Goal: Information Seeking & Learning: Learn about a topic

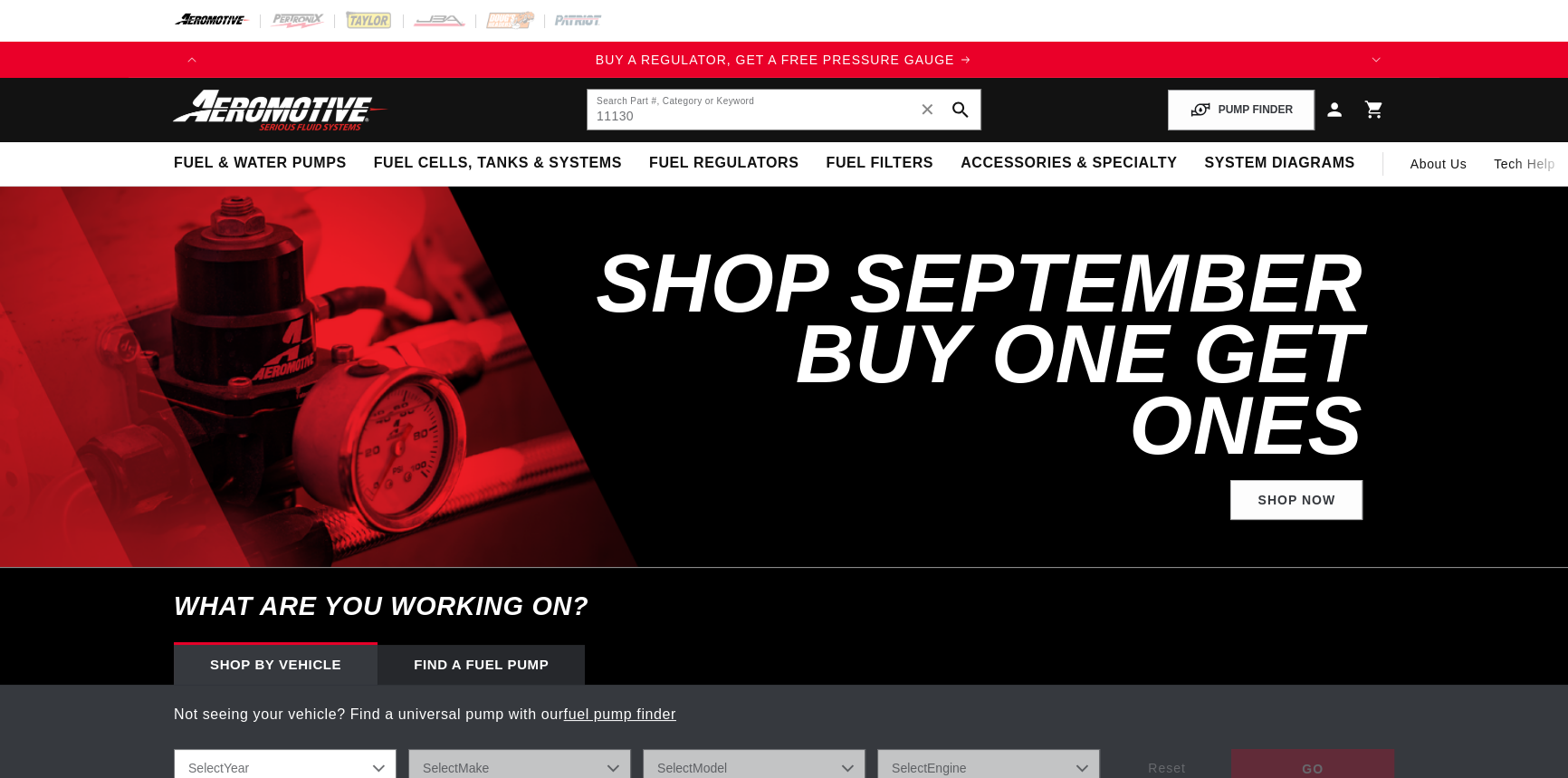
type input "11130"
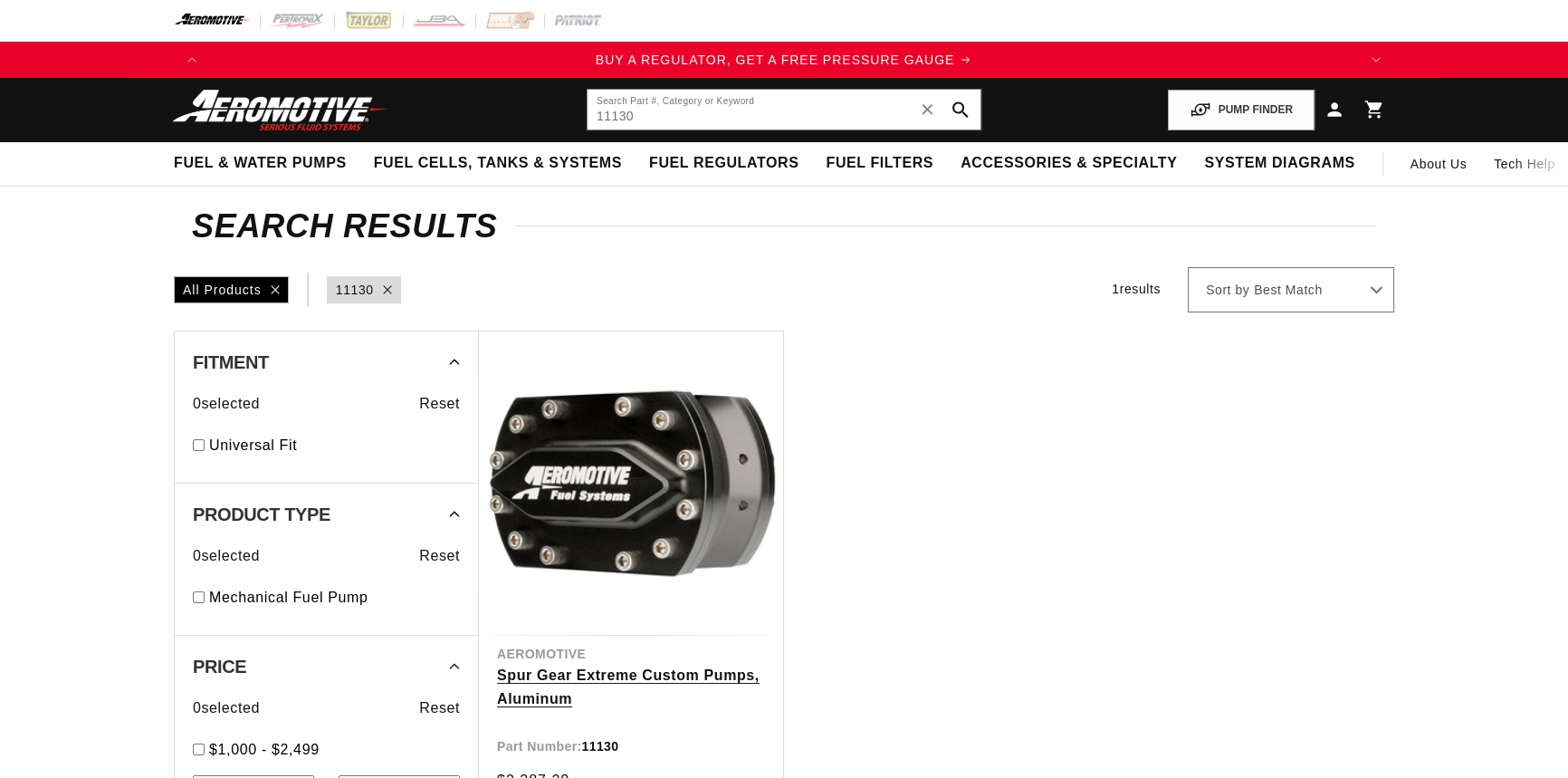
click at [652, 669] on link "Spur Gear Extreme Custom Pumps, Aluminum" at bounding box center [630, 686] width 268 height 46
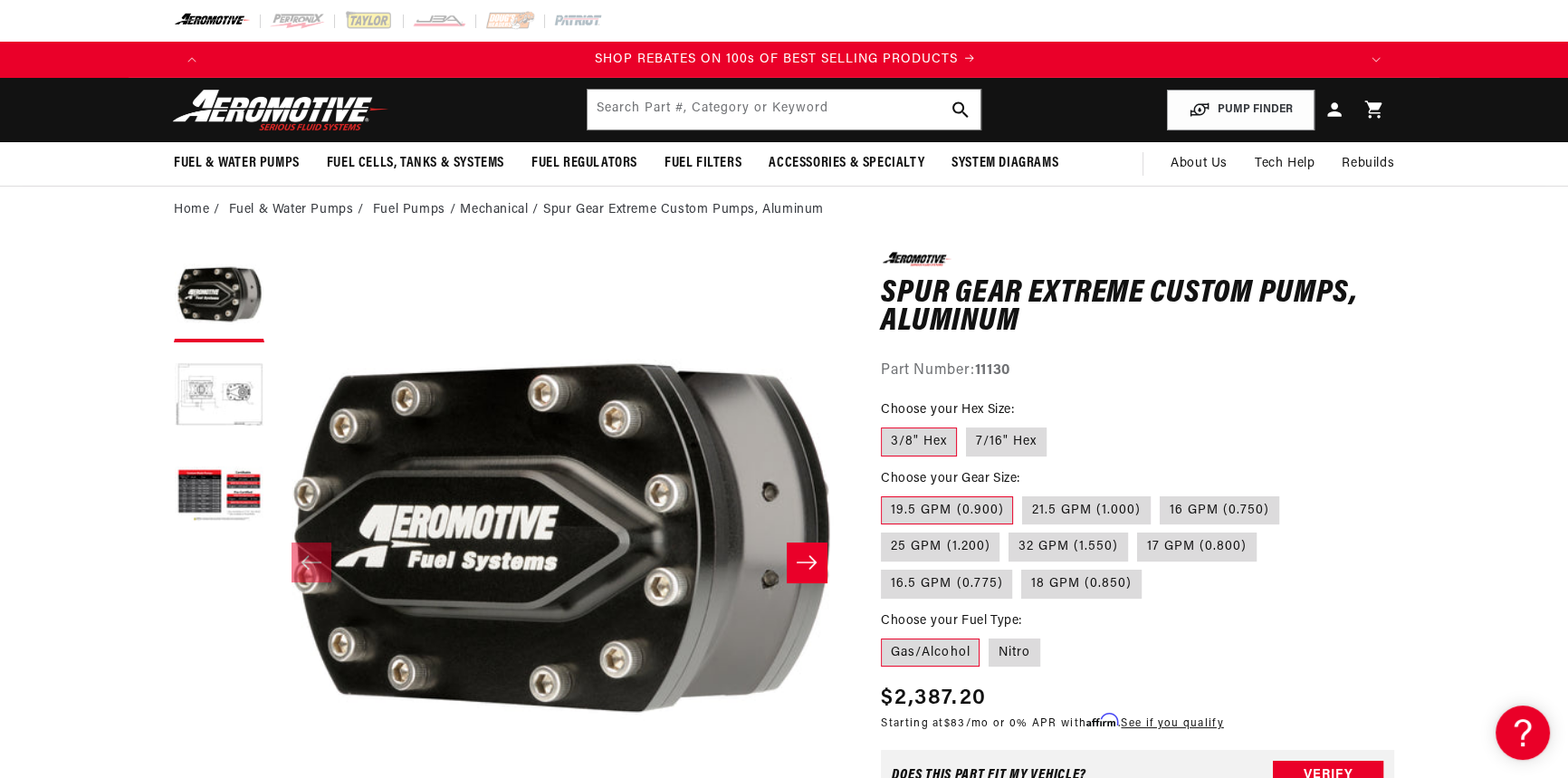
scroll to position [0, 2295]
click at [236, 375] on button "Load image 2 in gallery view" at bounding box center [219, 396] width 91 height 91
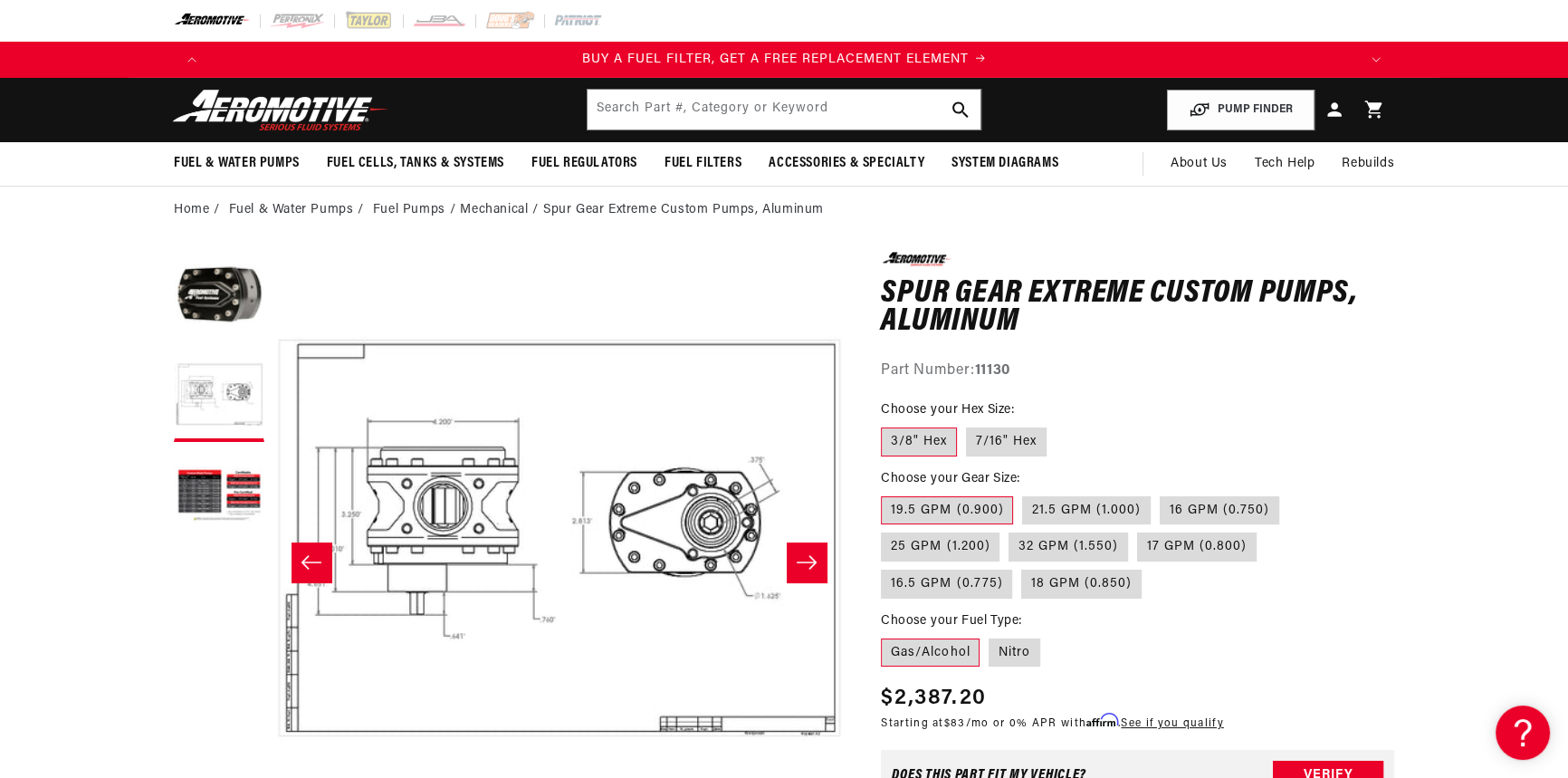
scroll to position [0, 1981]
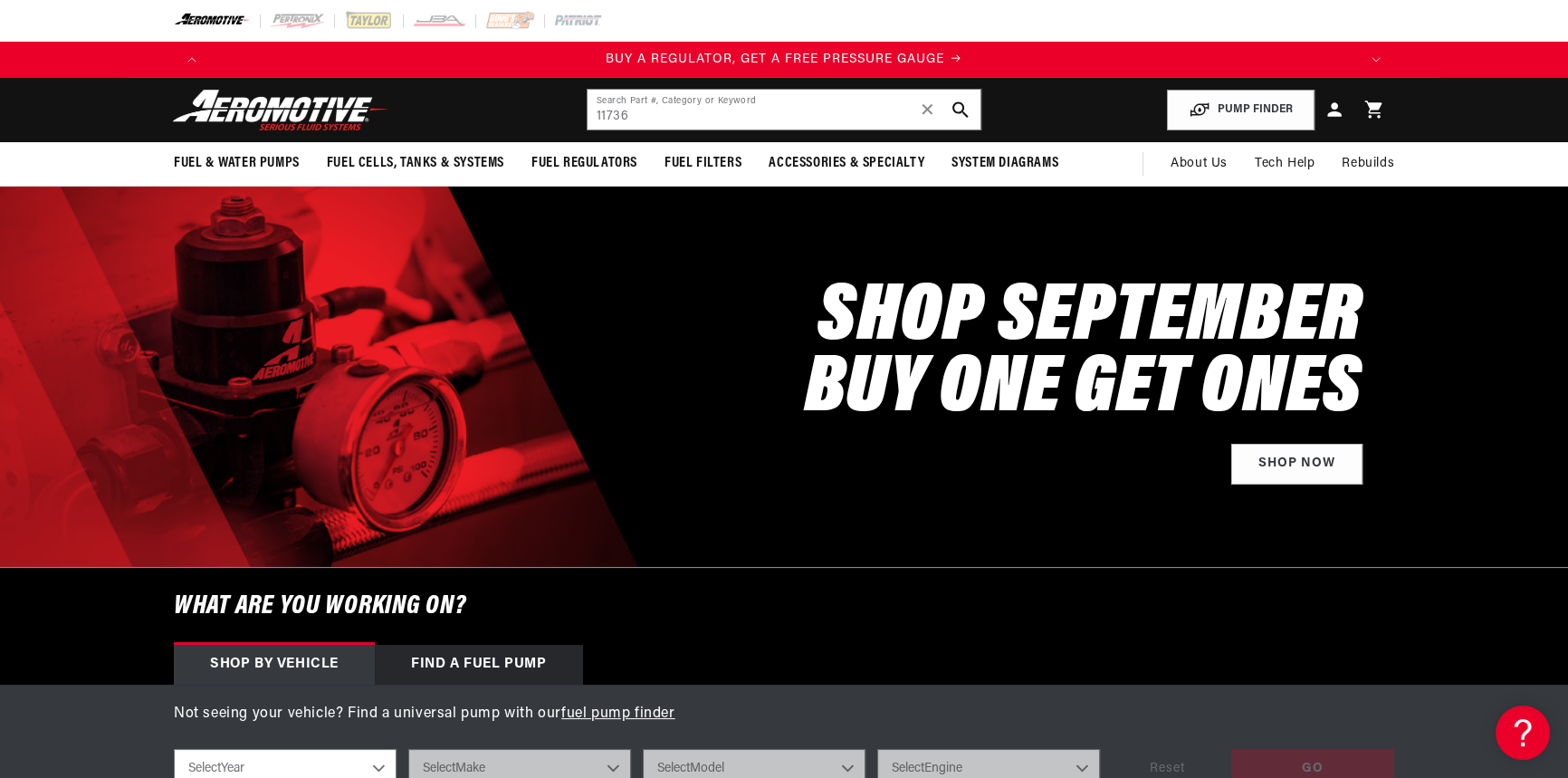
type input "11736"
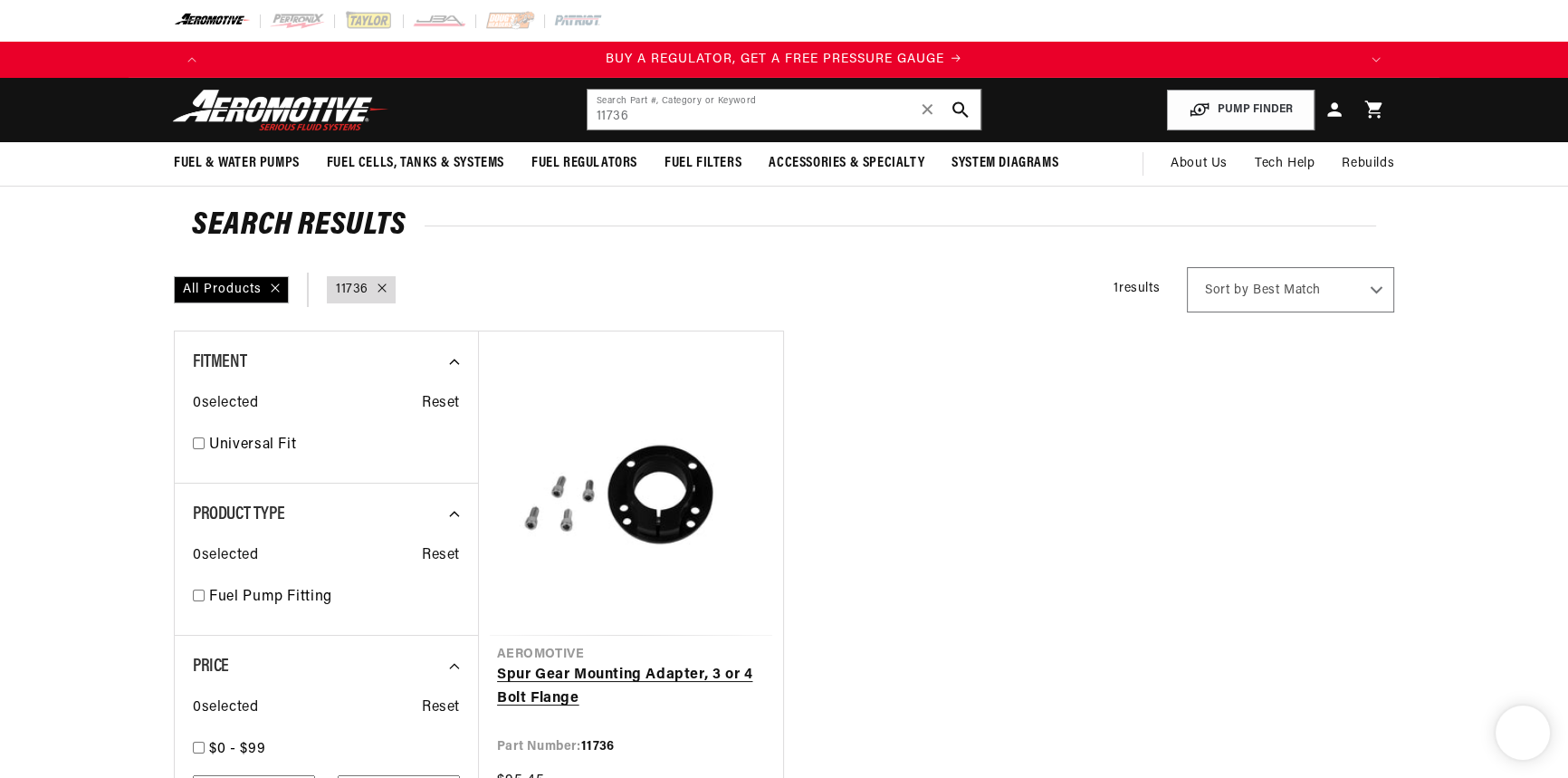
click at [615, 671] on link "Spur Gear Mounting Adapter, 3 or 4 Bolt Flange" at bounding box center [630, 686] width 268 height 46
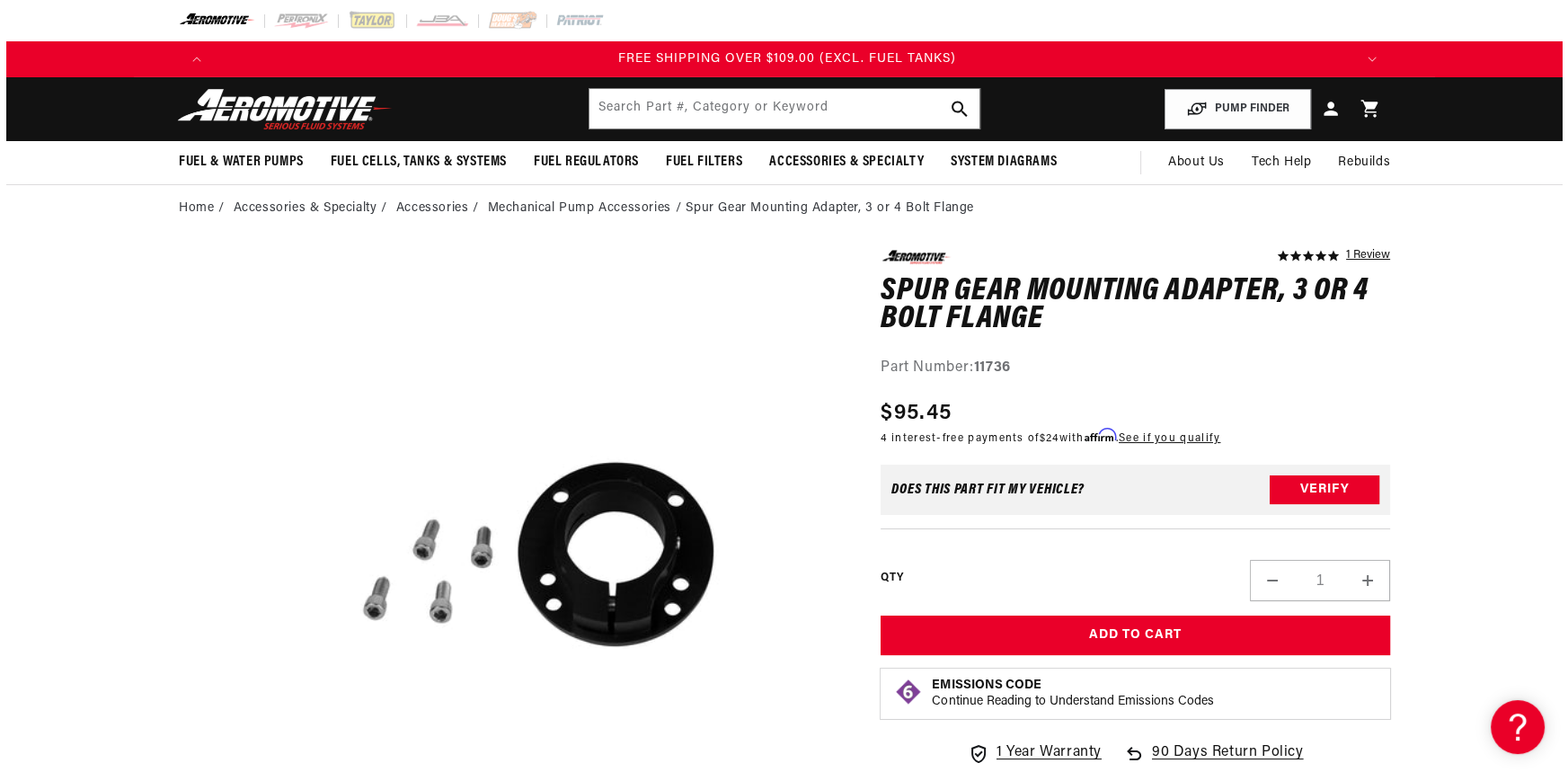
scroll to position [0, 3418]
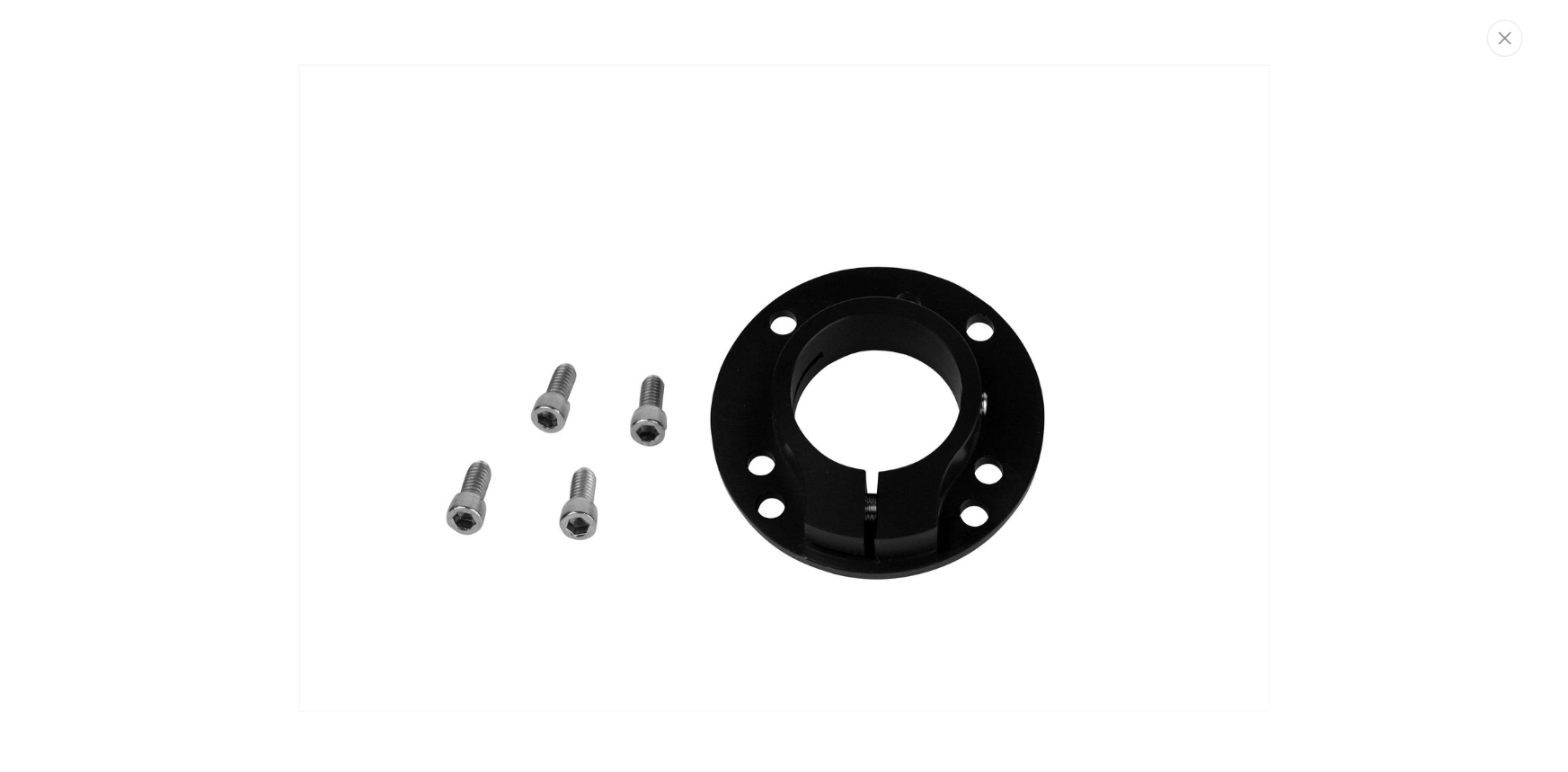
click at [820, 488] on img "Media gallery" at bounding box center [784, 388] width 971 height 647
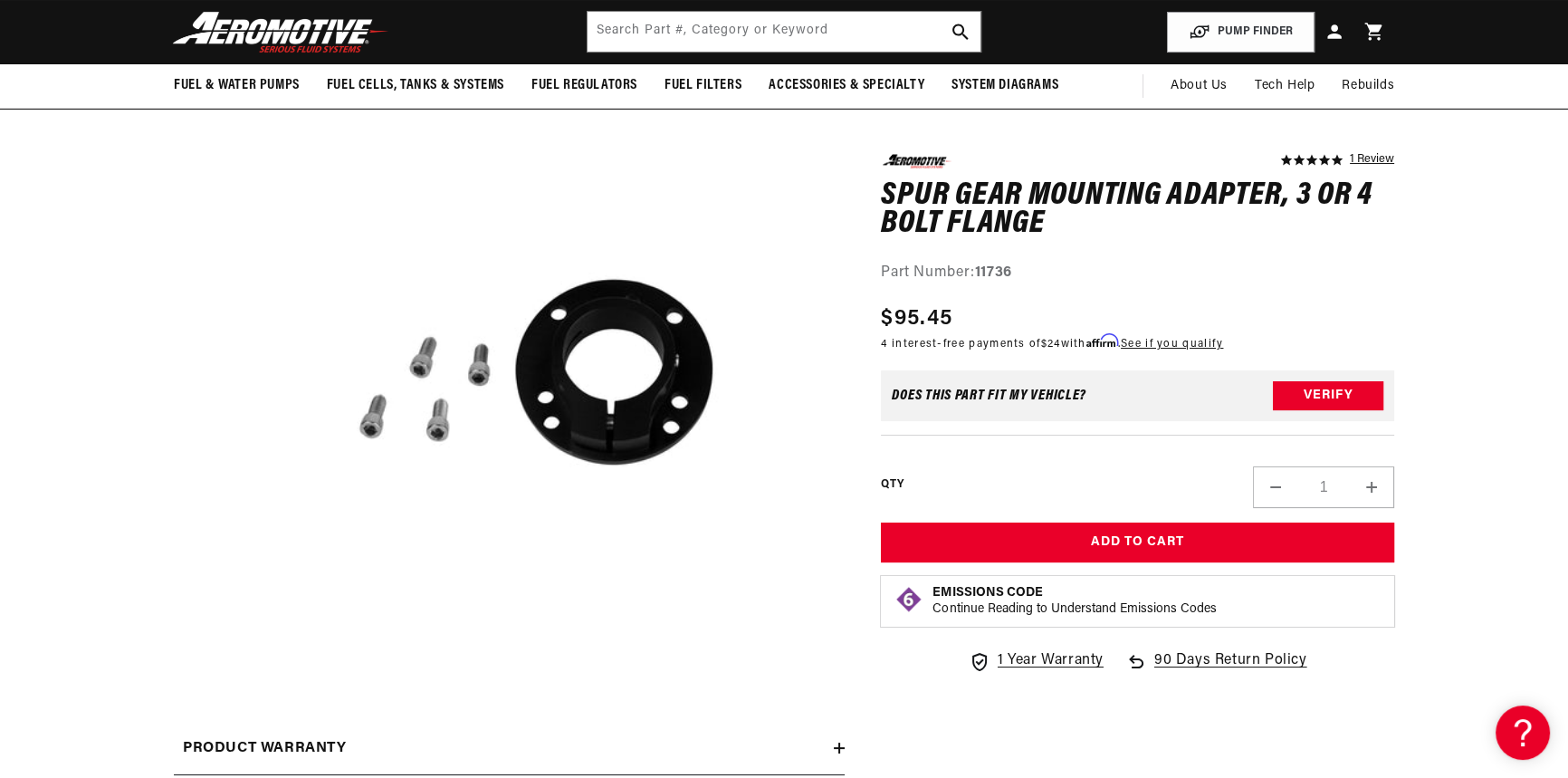
scroll to position [0, 2279]
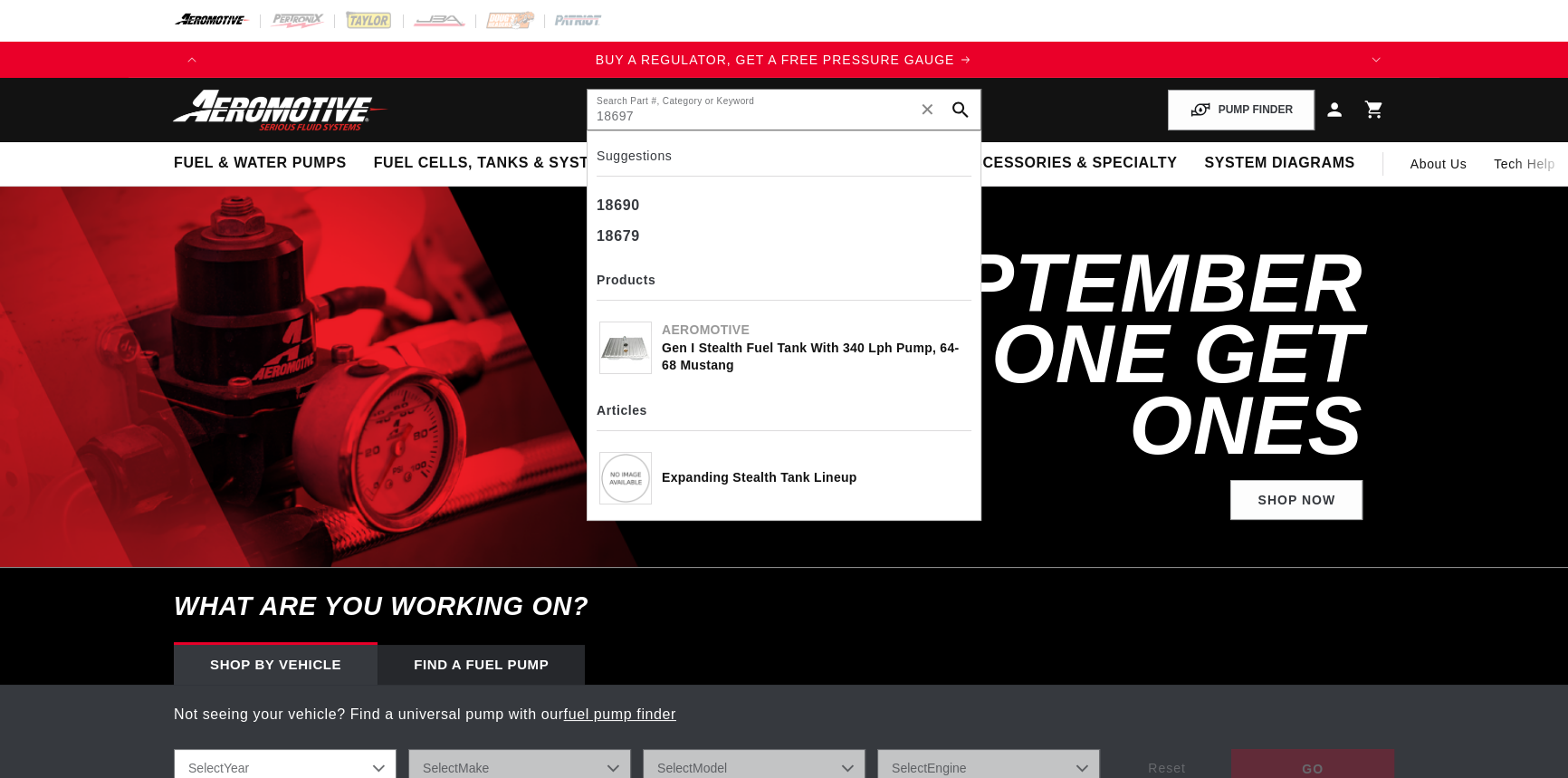
type input "18697"
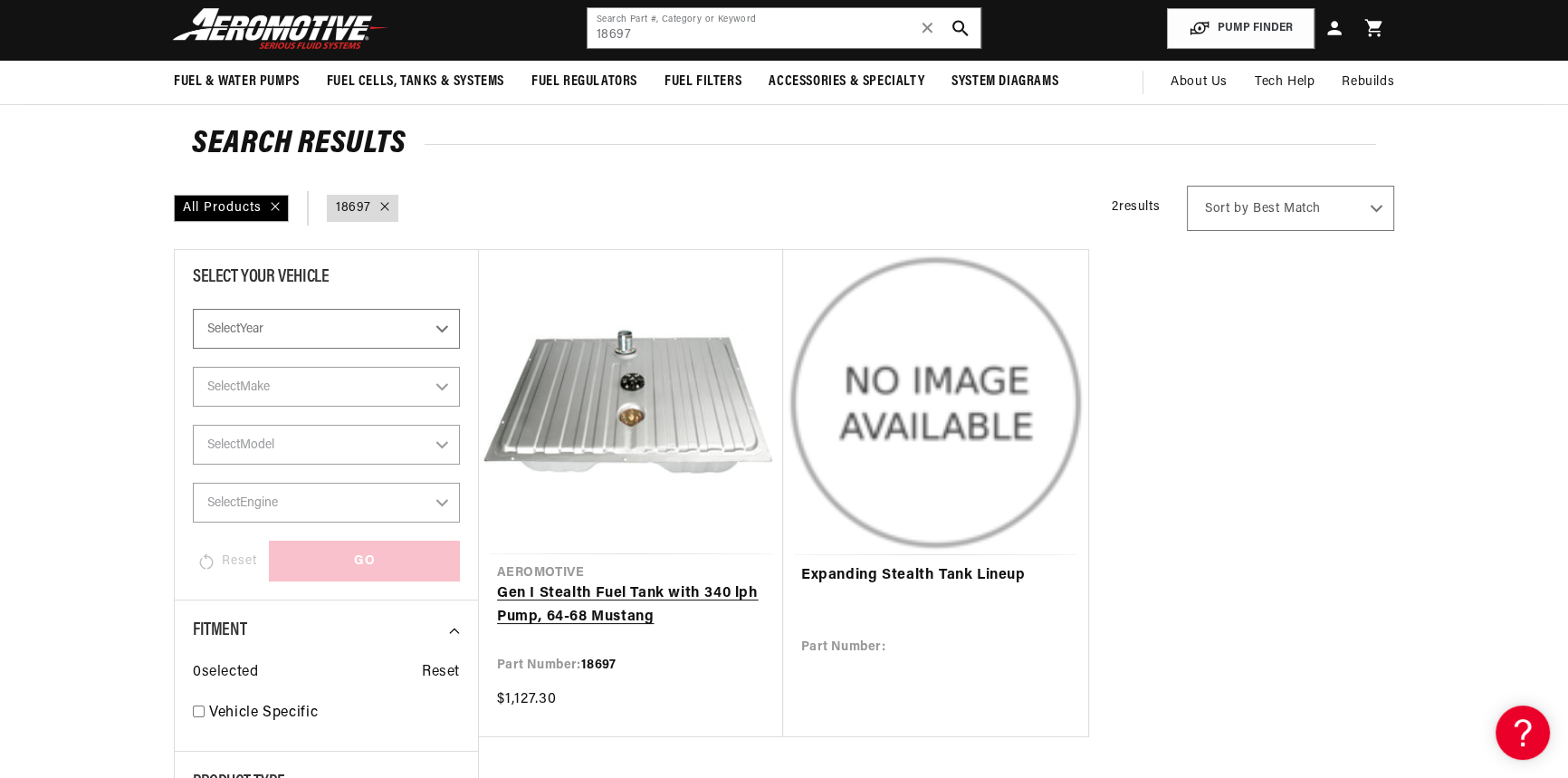
scroll to position [0, 3442]
click at [770, 213] on div "All Products query : 18697 2 results Show Universal Parts Sort by Best Match Fe…" at bounding box center [784, 208] width 1221 height 45
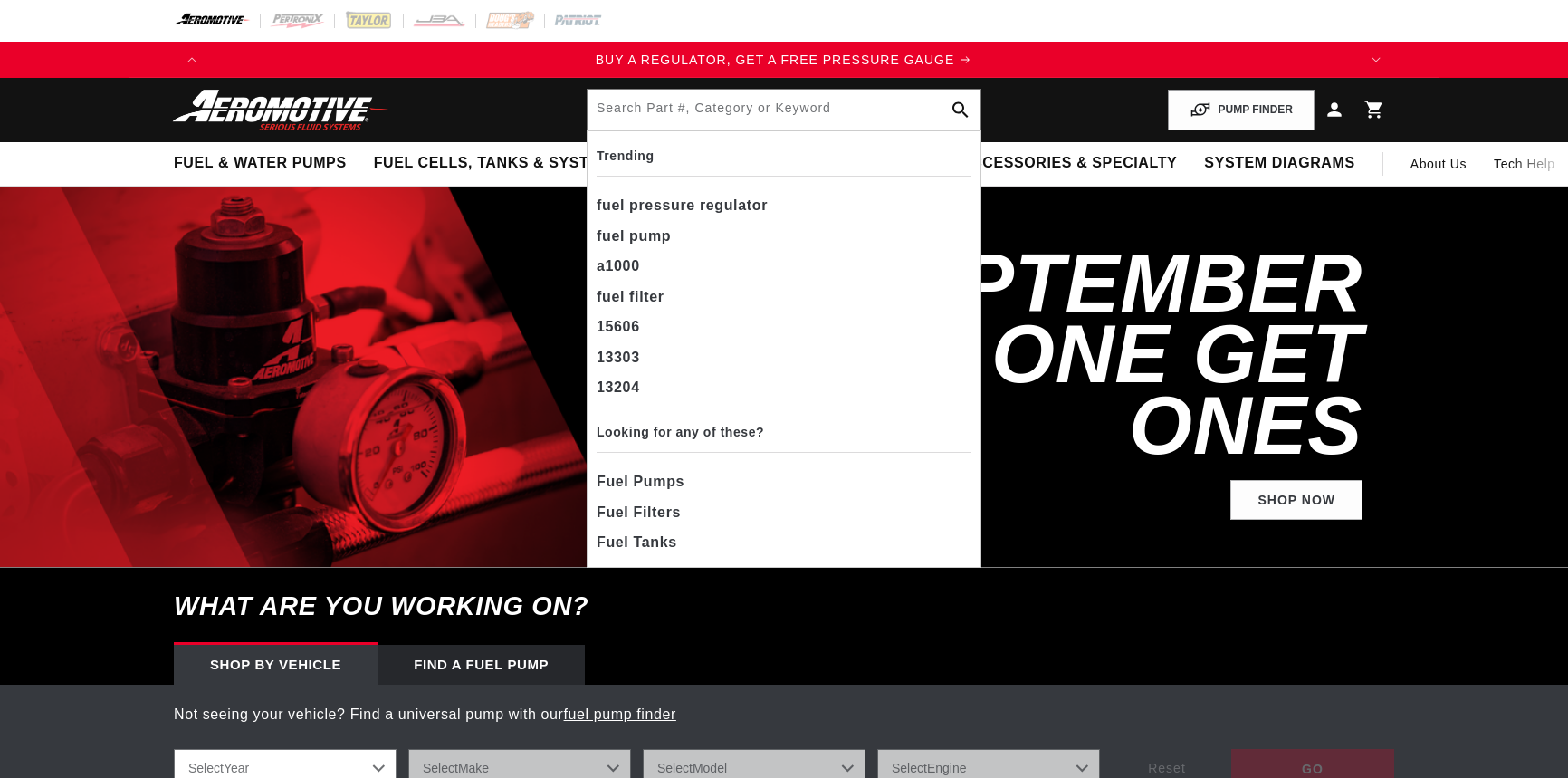
drag, startPoint x: 0, startPoint y: 0, endPoint x: 611, endPoint y: 107, distance: 620.3
click at [612, 109] on input "text" at bounding box center [784, 109] width 393 height 40
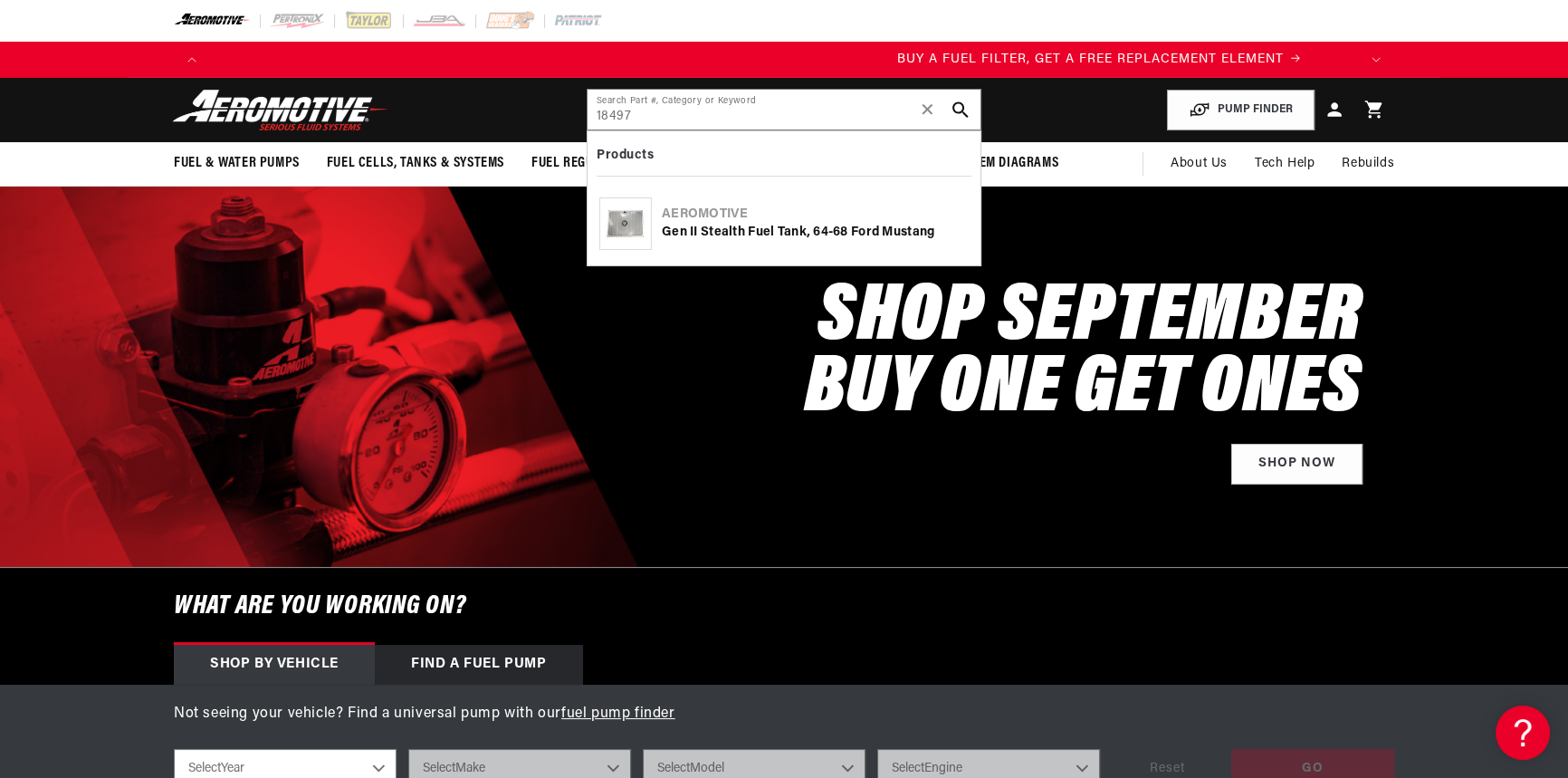
type input "18497"
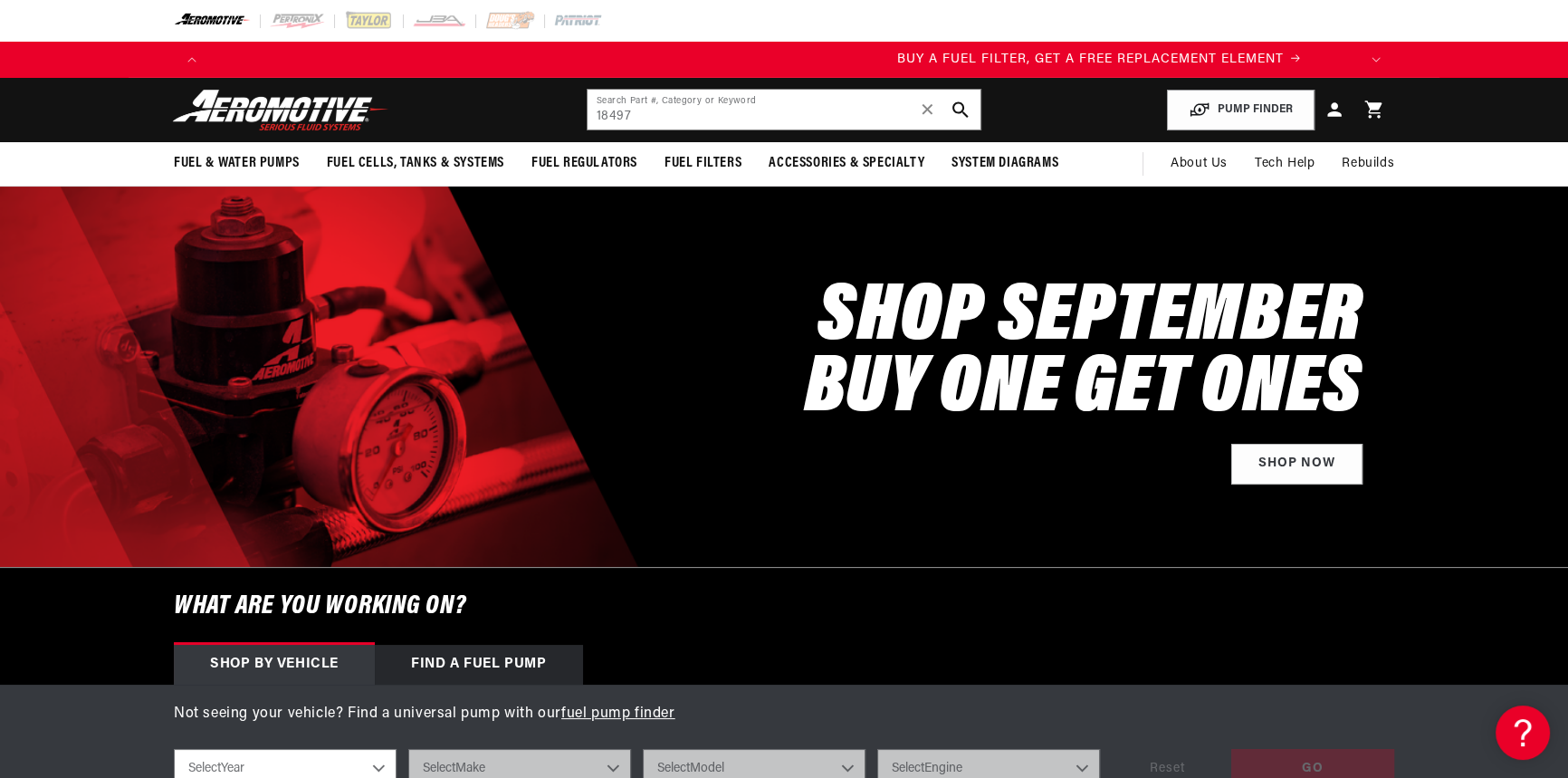
scroll to position [0, 1144]
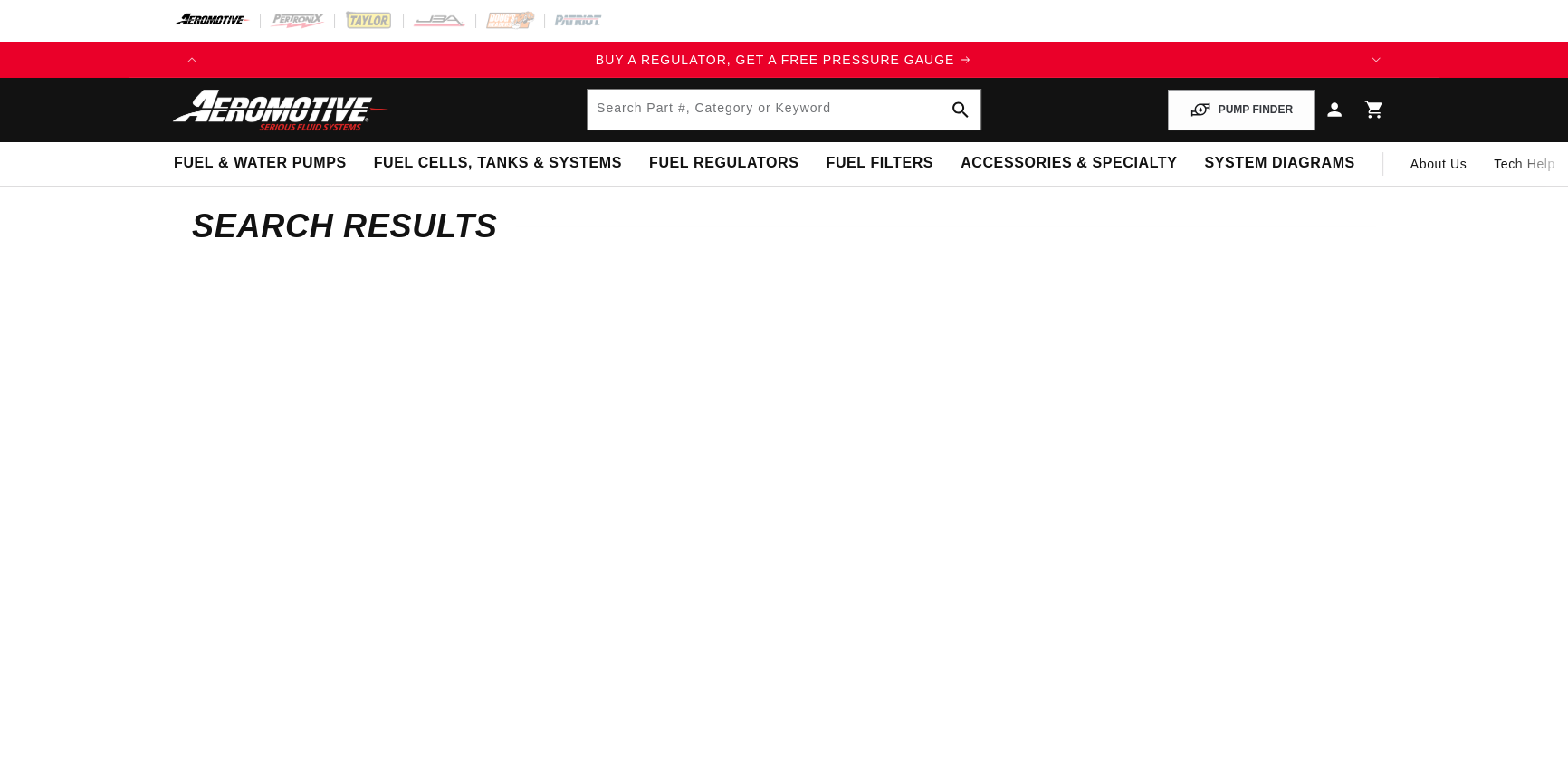
type input "18497"
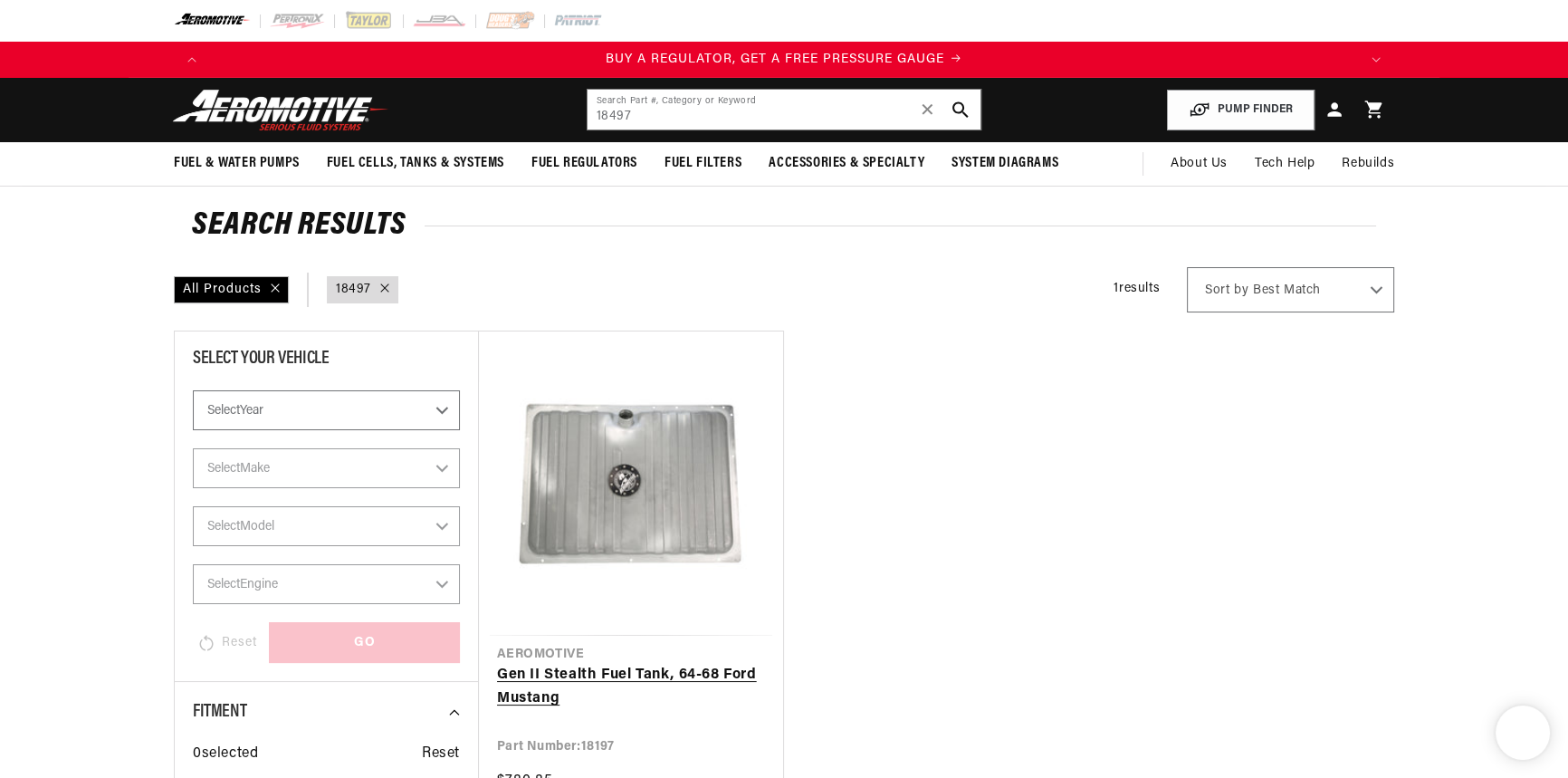
click at [638, 675] on link "Gen II Stealth Fuel Tank, 64-68 Ford Mustang" at bounding box center [630, 686] width 268 height 46
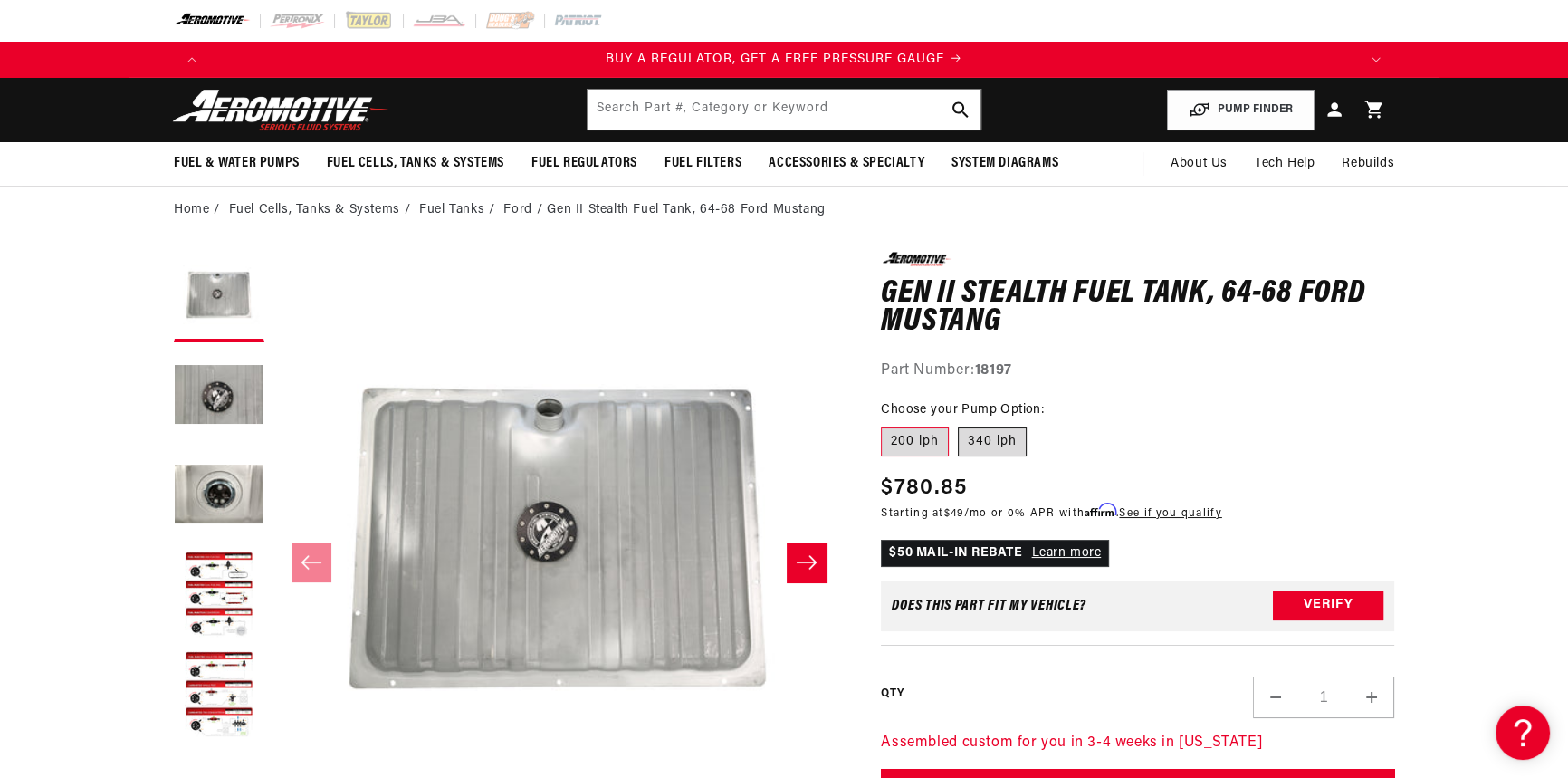
click at [1003, 444] on label "340 lph" at bounding box center [992, 441] width 69 height 29
click at [958, 425] on input "340 lph" at bounding box center [957, 424] width 1 height 1
radio input "true"
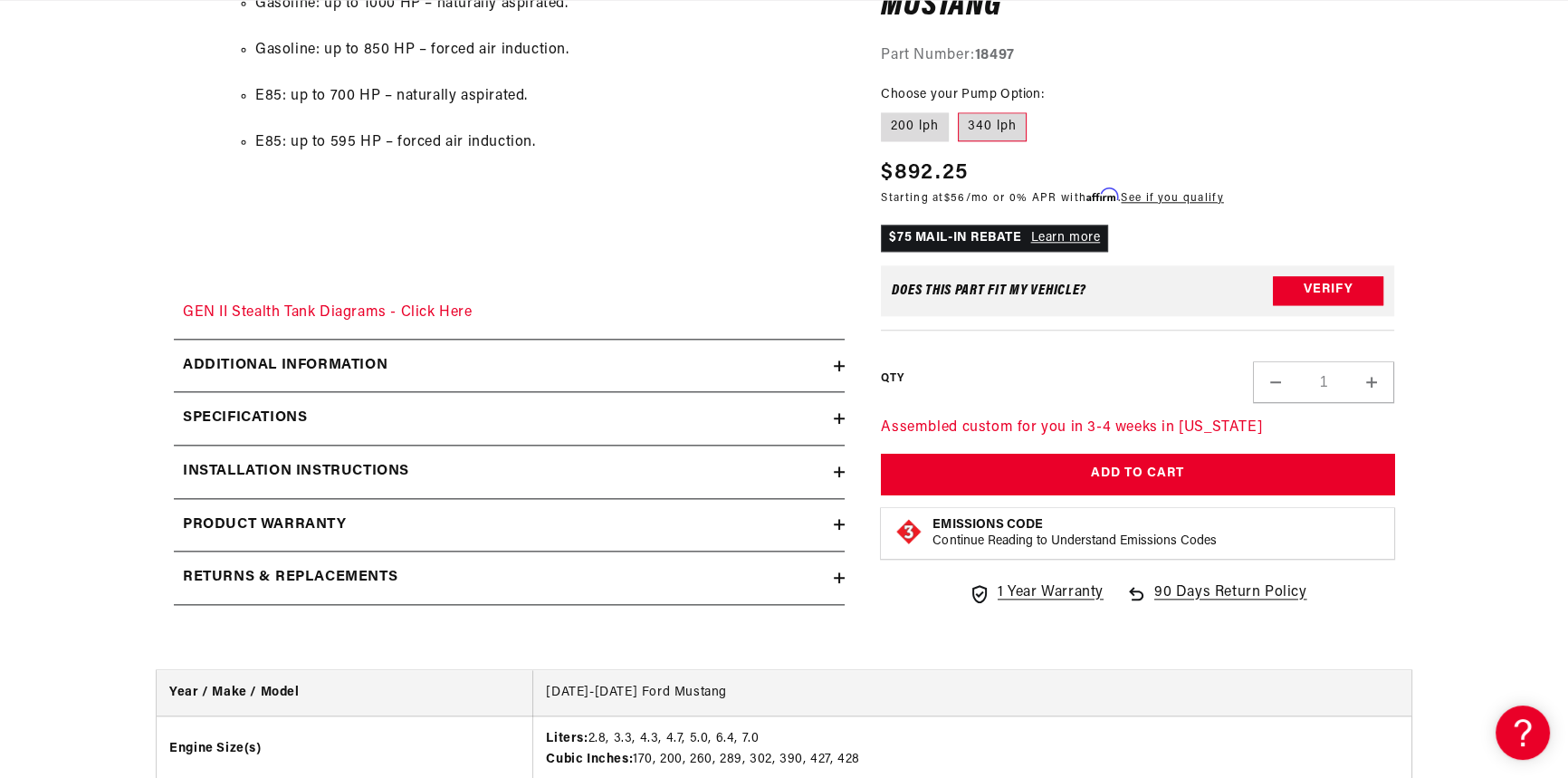
scroll to position [2716, 0]
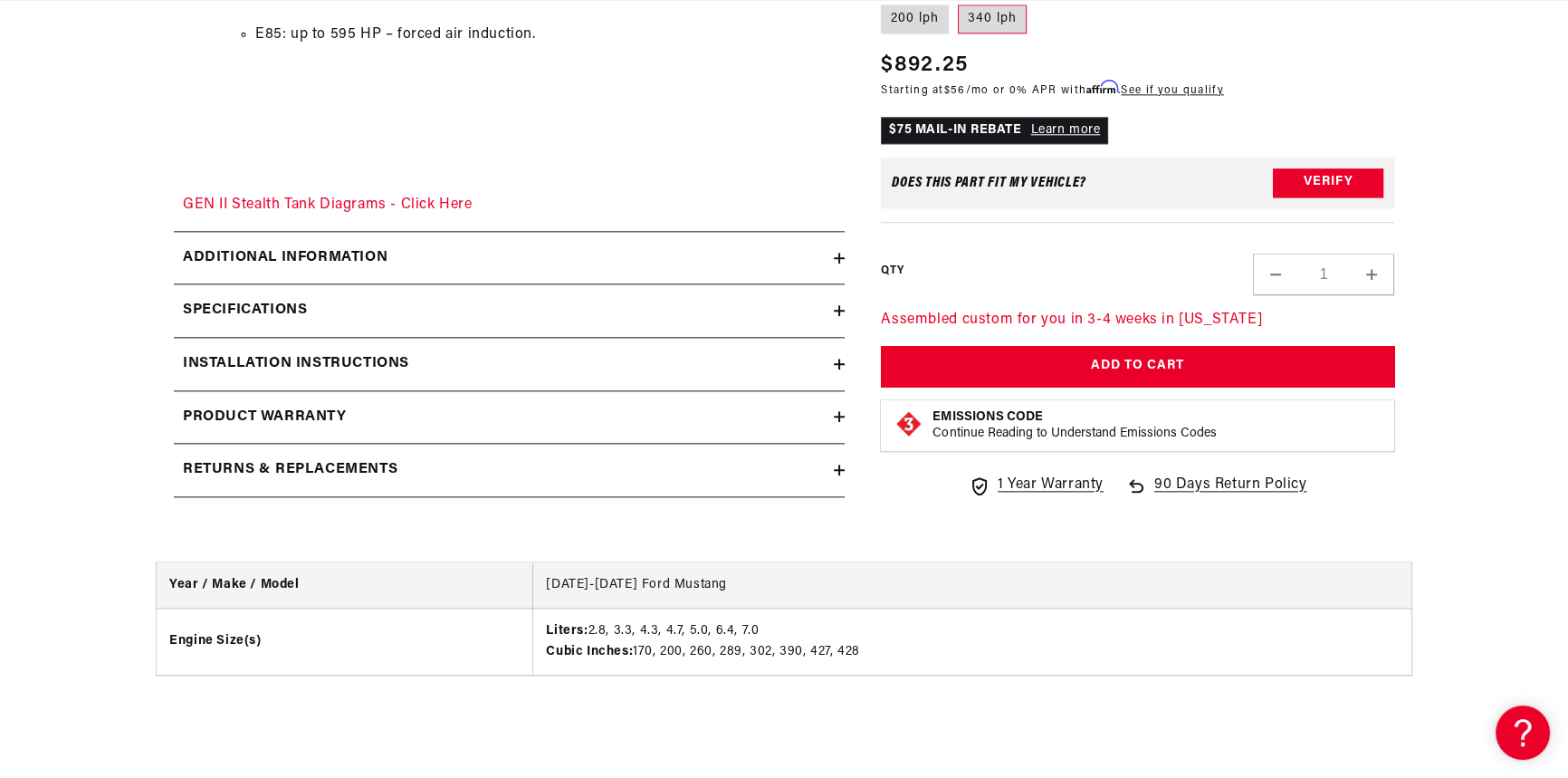
click at [410, 248] on div "Additional information" at bounding box center [503, 258] width 660 height 23
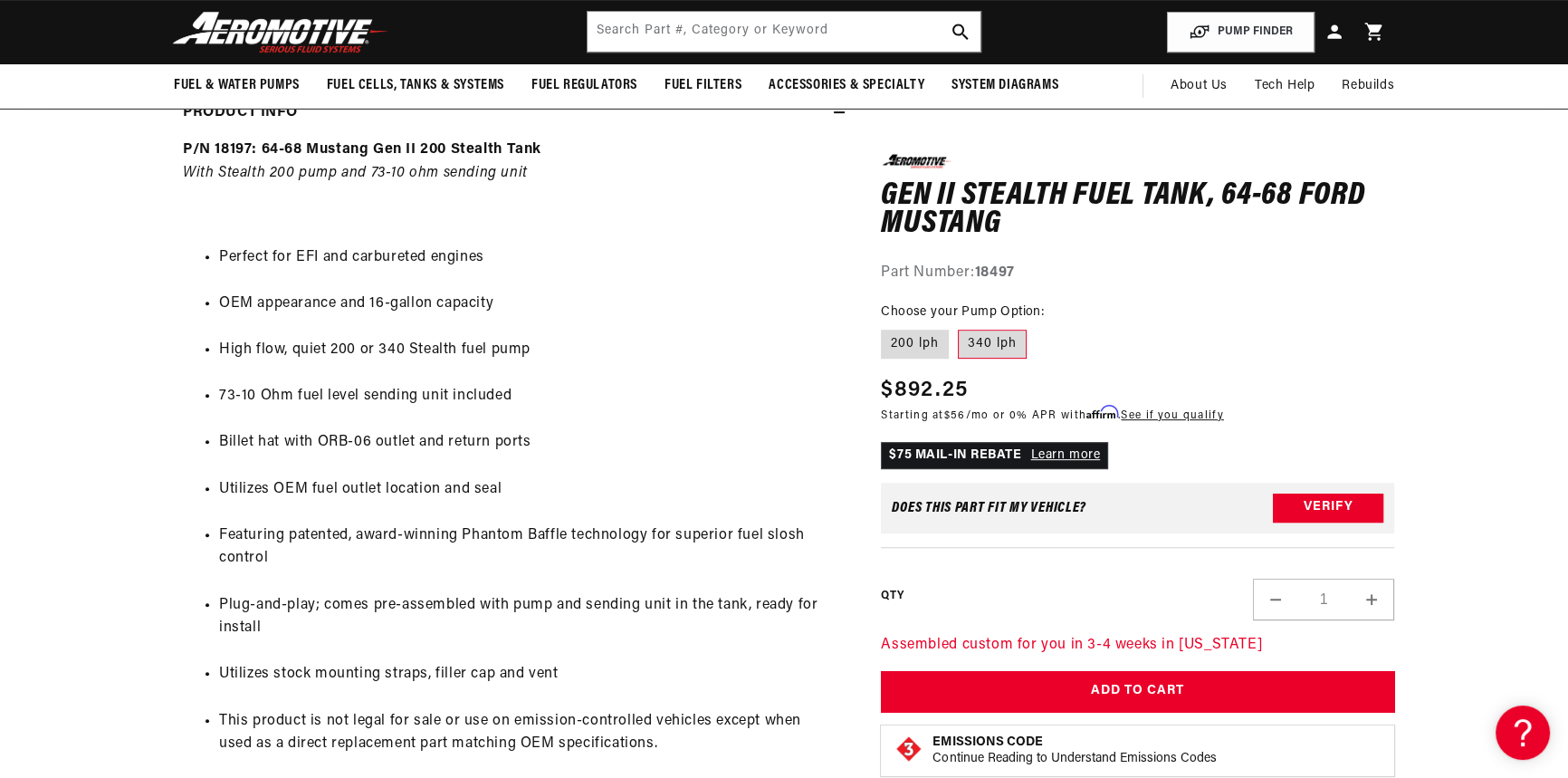
scroll to position [0, 0]
drag, startPoint x: 302, startPoint y: 304, endPoint x: 510, endPoint y: 309, distance: 208.1
click at [510, 309] on li "OEM appearance and 16-gallon capacity" at bounding box center [528, 304] width 616 height 23
click at [530, 304] on li "OEM appearance and 16-gallon capacity" at bounding box center [528, 304] width 616 height 23
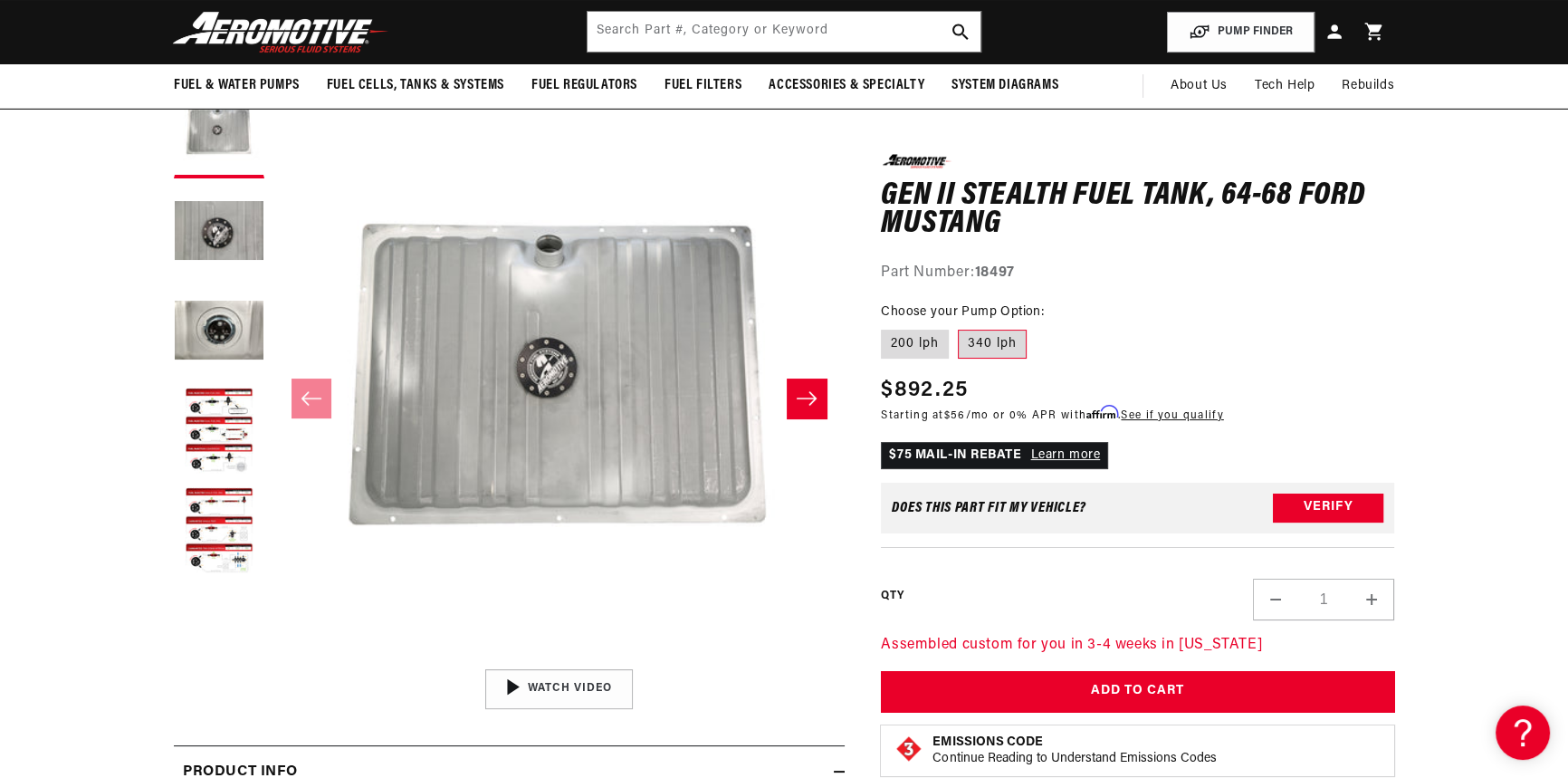
drag, startPoint x: 925, startPoint y: 453, endPoint x: 1005, endPoint y: 451, distance: 80.0
click at [1005, 451] on p "$75 MAIL-IN REBATE Learn more" at bounding box center [994, 454] width 227 height 27
click at [1148, 307] on fieldset "Choose your Pump Option: 200 lph 340 lph" at bounding box center [1137, 332] width 514 height 58
click at [1059, 452] on link "Learn more" at bounding box center [1065, 454] width 70 height 14
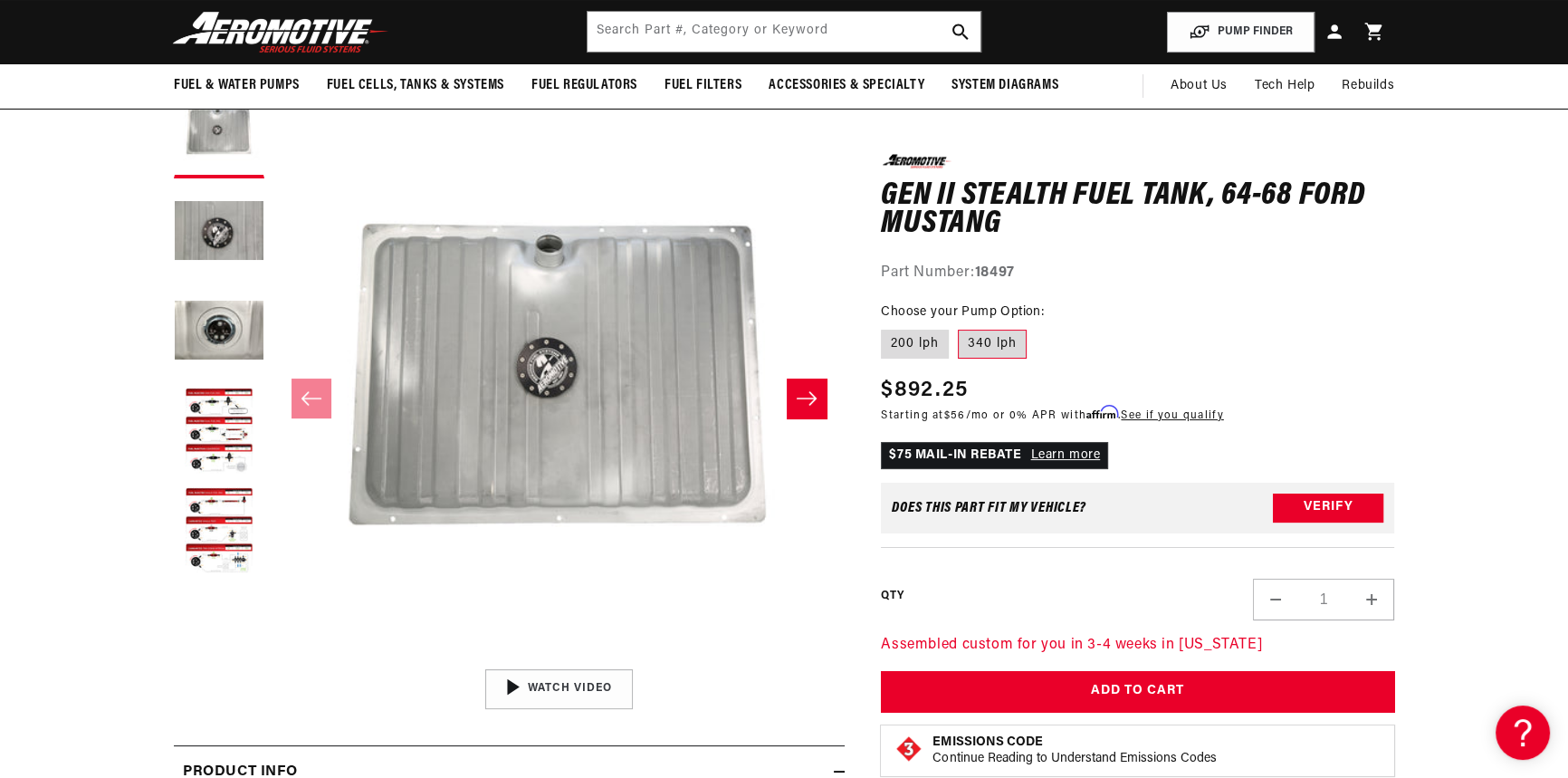
scroll to position [0, 2295]
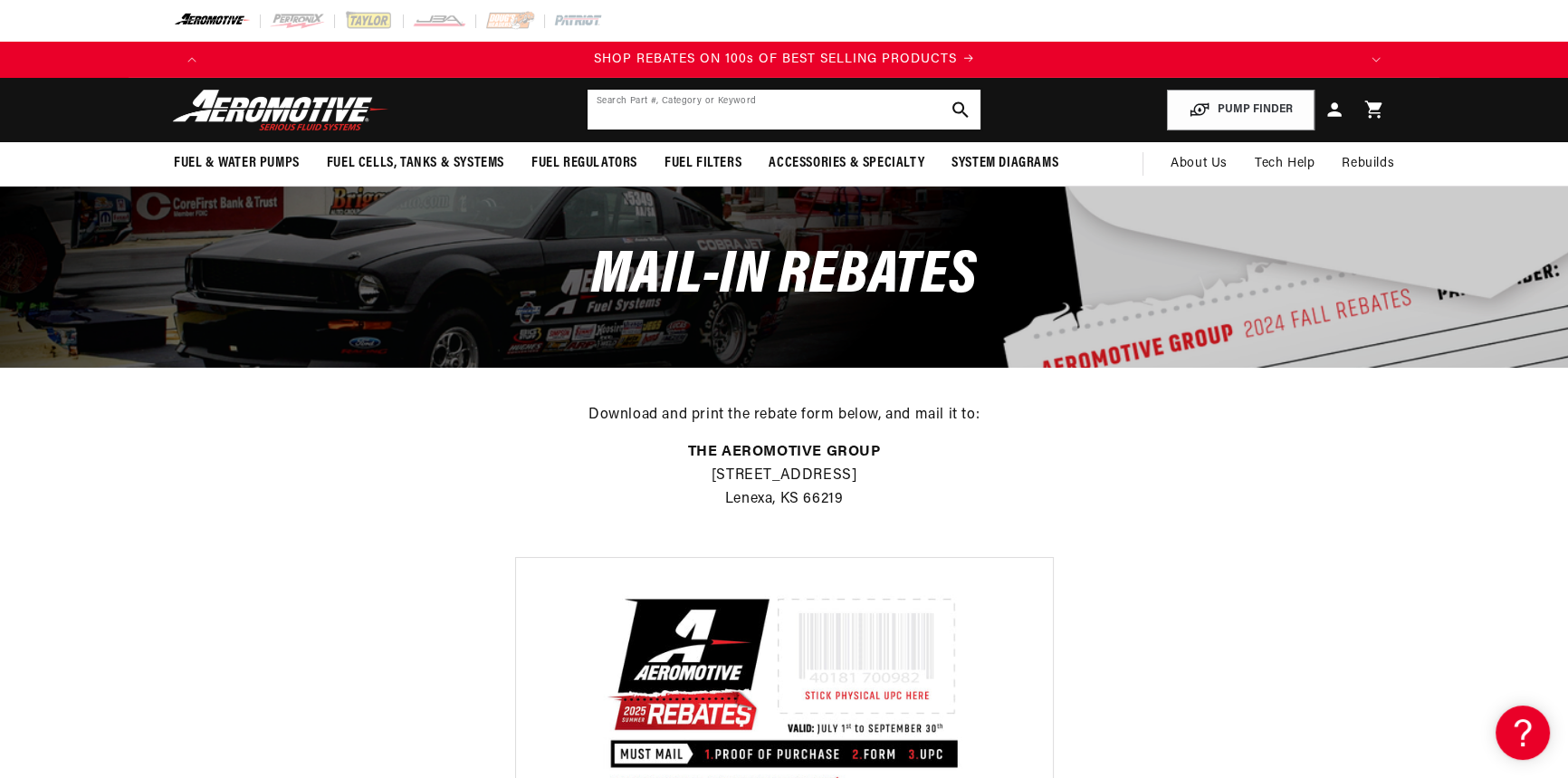
click at [683, 120] on input "text" at bounding box center [784, 109] width 393 height 40
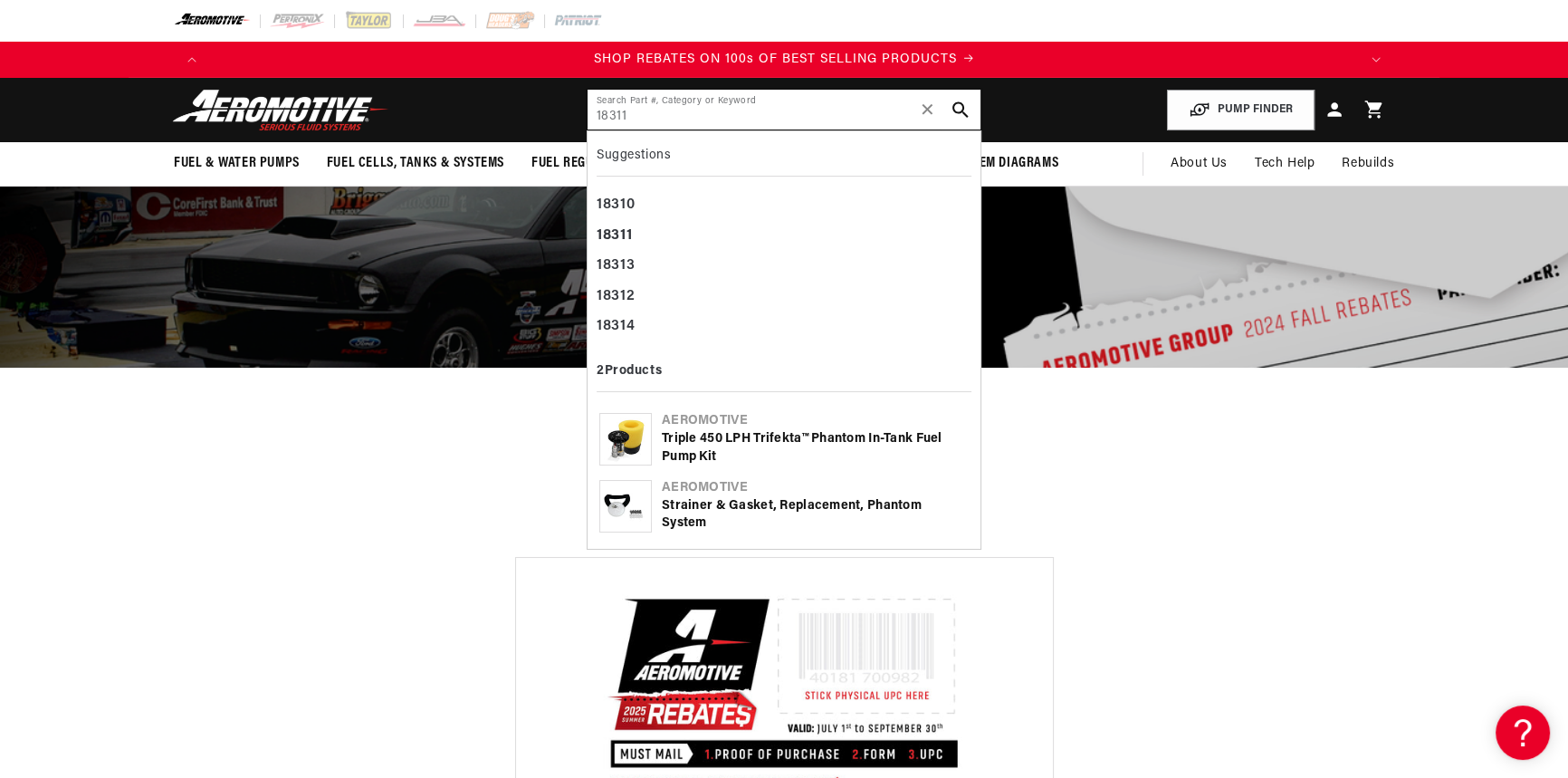
type input "18311"
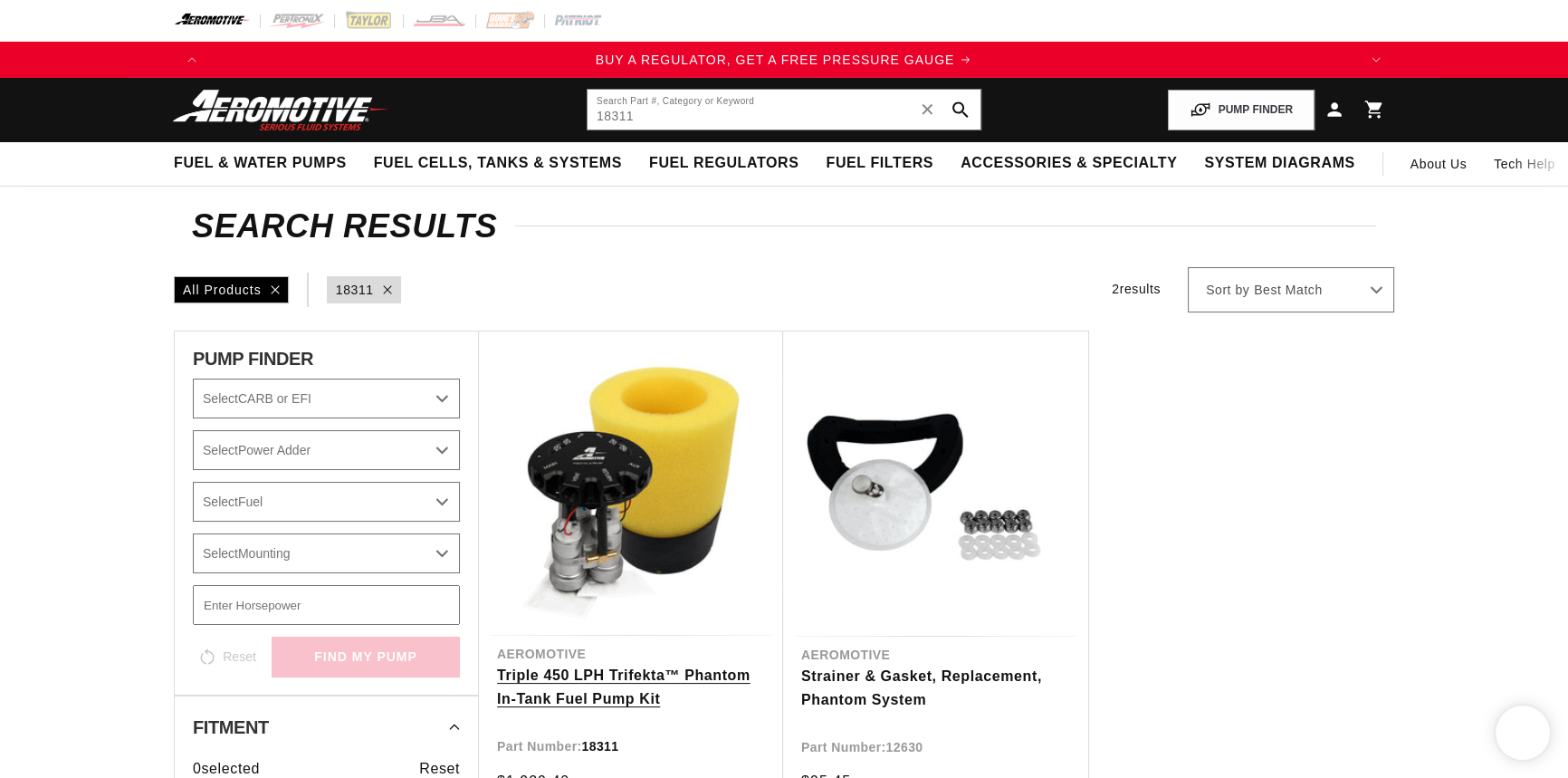
click at [636, 670] on link "Triple 450 LPH Trifekta™ Phantom In-Tank Fuel Pump Kit" at bounding box center [630, 686] width 268 height 46
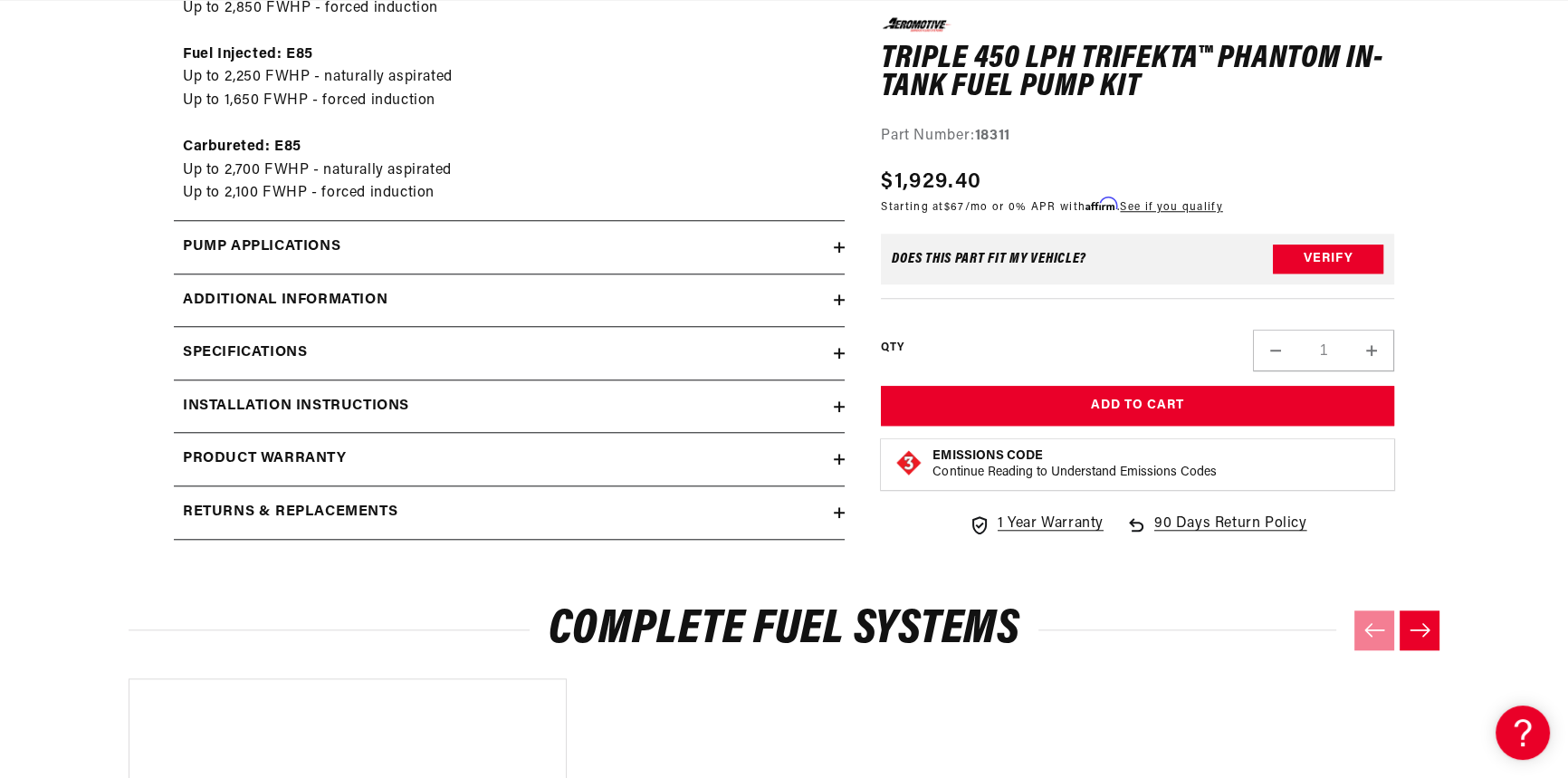
scroll to position [0, 1148]
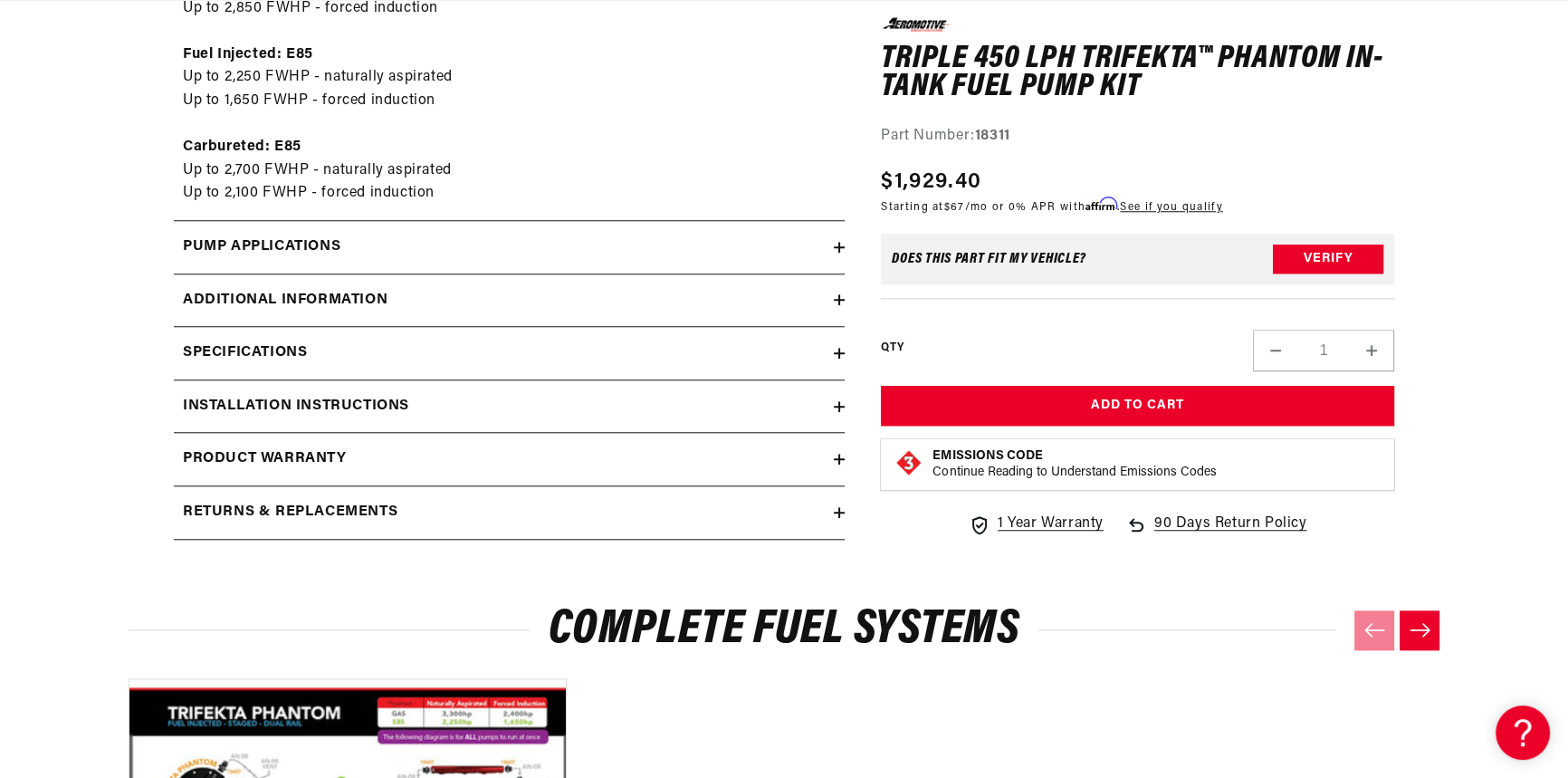
click at [453, 285] on summary "Additional information" at bounding box center [509, 301] width 671 height 52
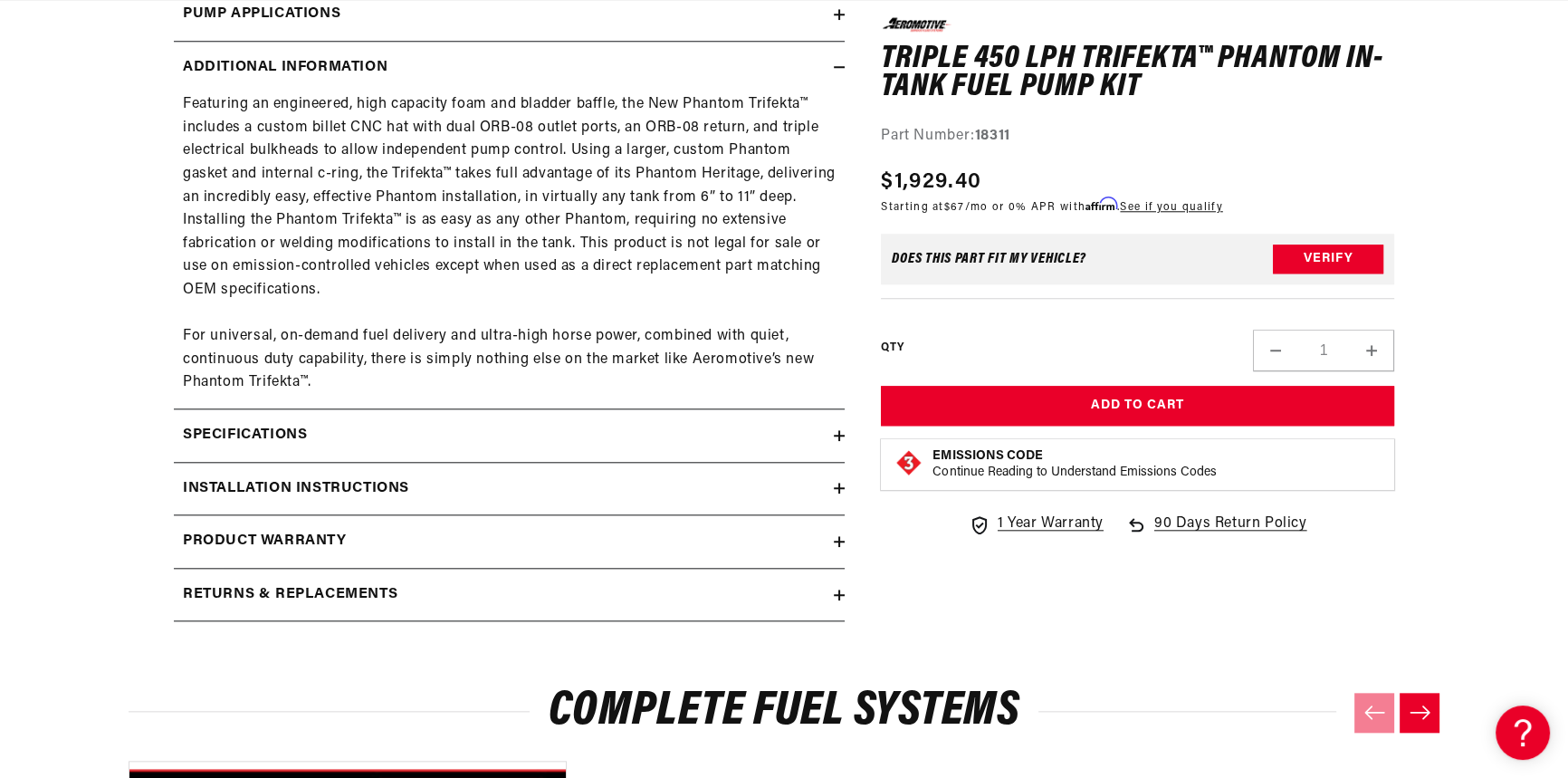
scroll to position [2468, 0]
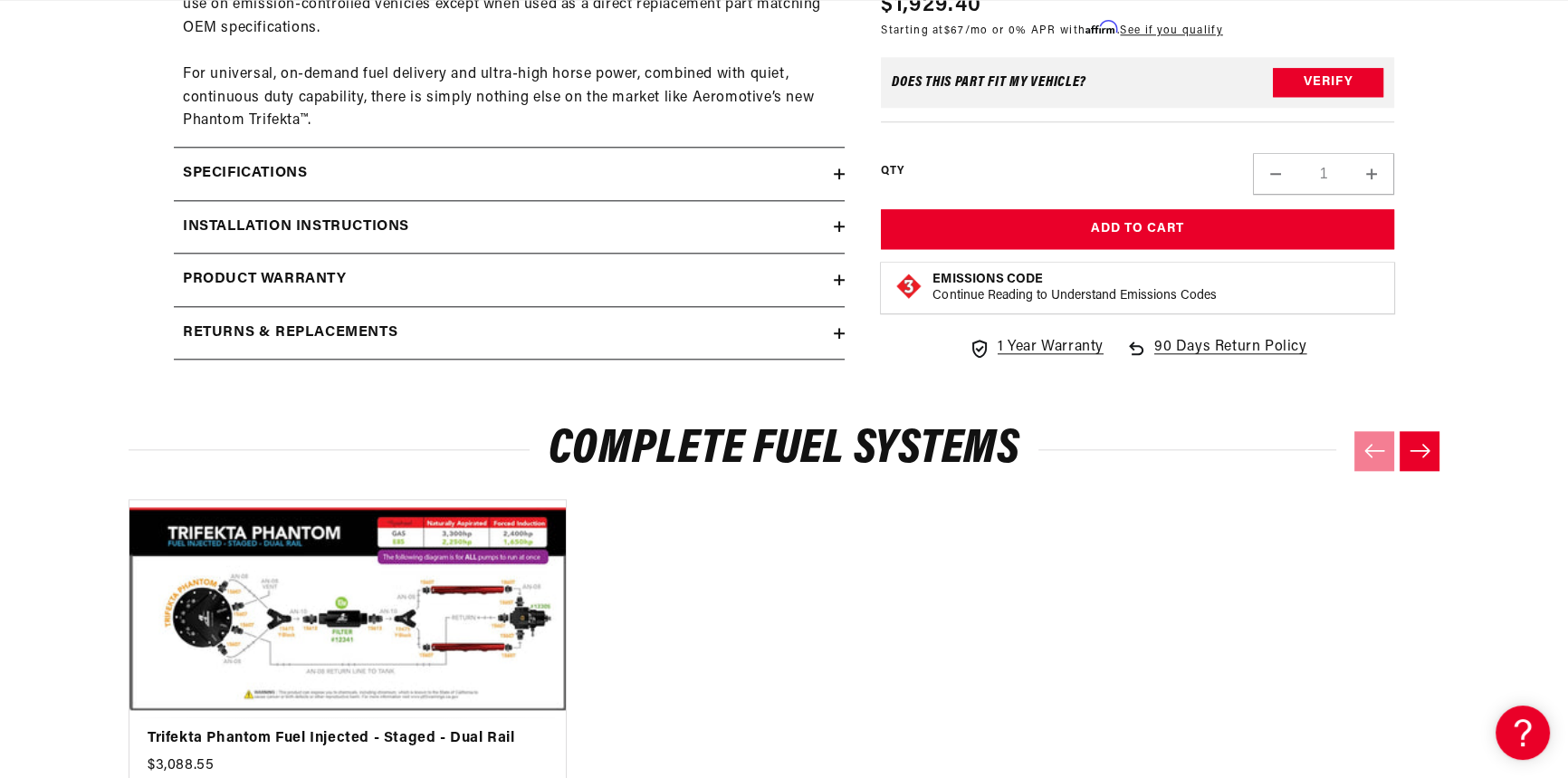
click at [460, 233] on div "Installation Instructions" at bounding box center [503, 227] width 660 height 23
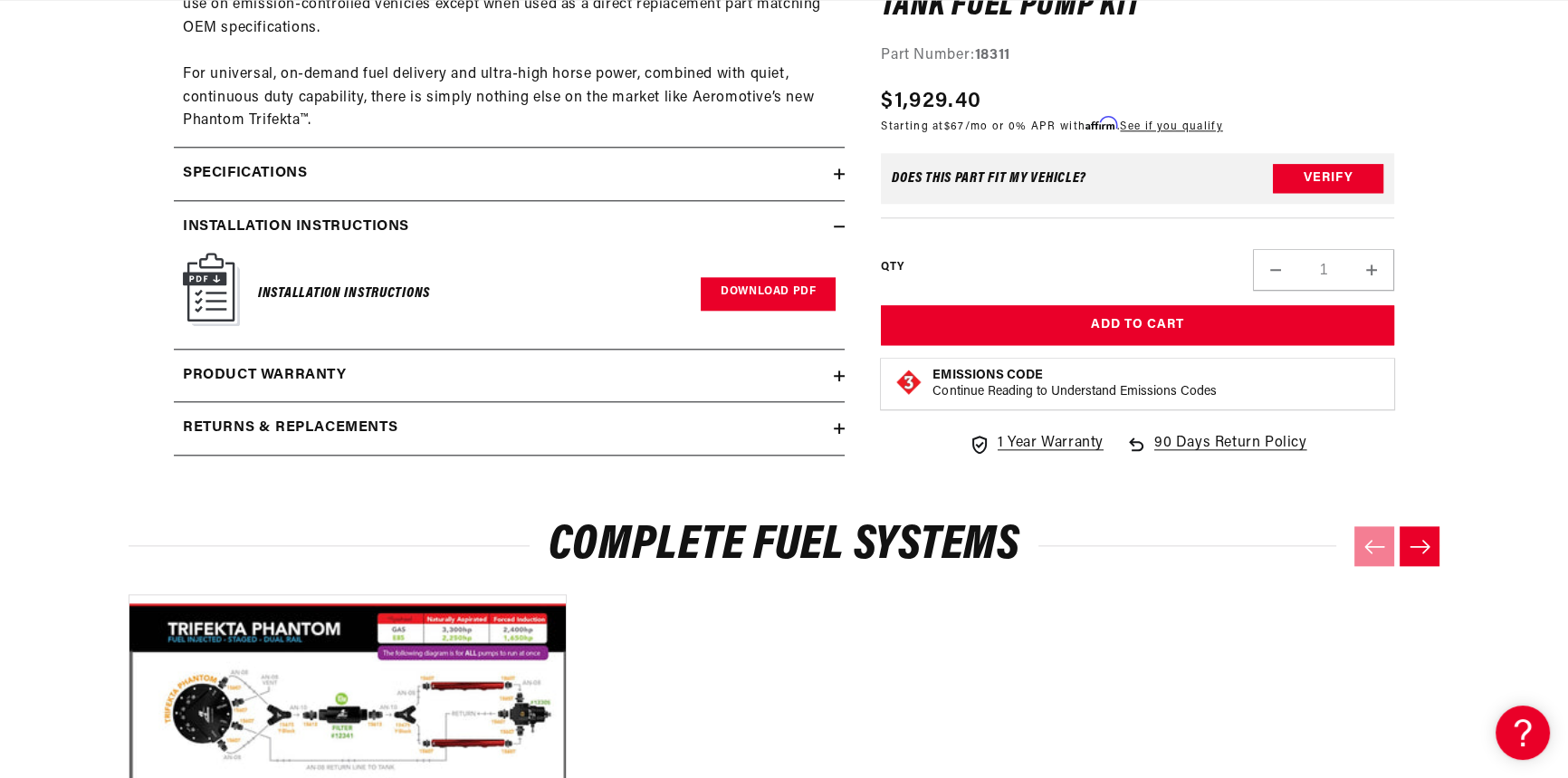
click at [730, 283] on link "Download PDF" at bounding box center [768, 294] width 134 height 34
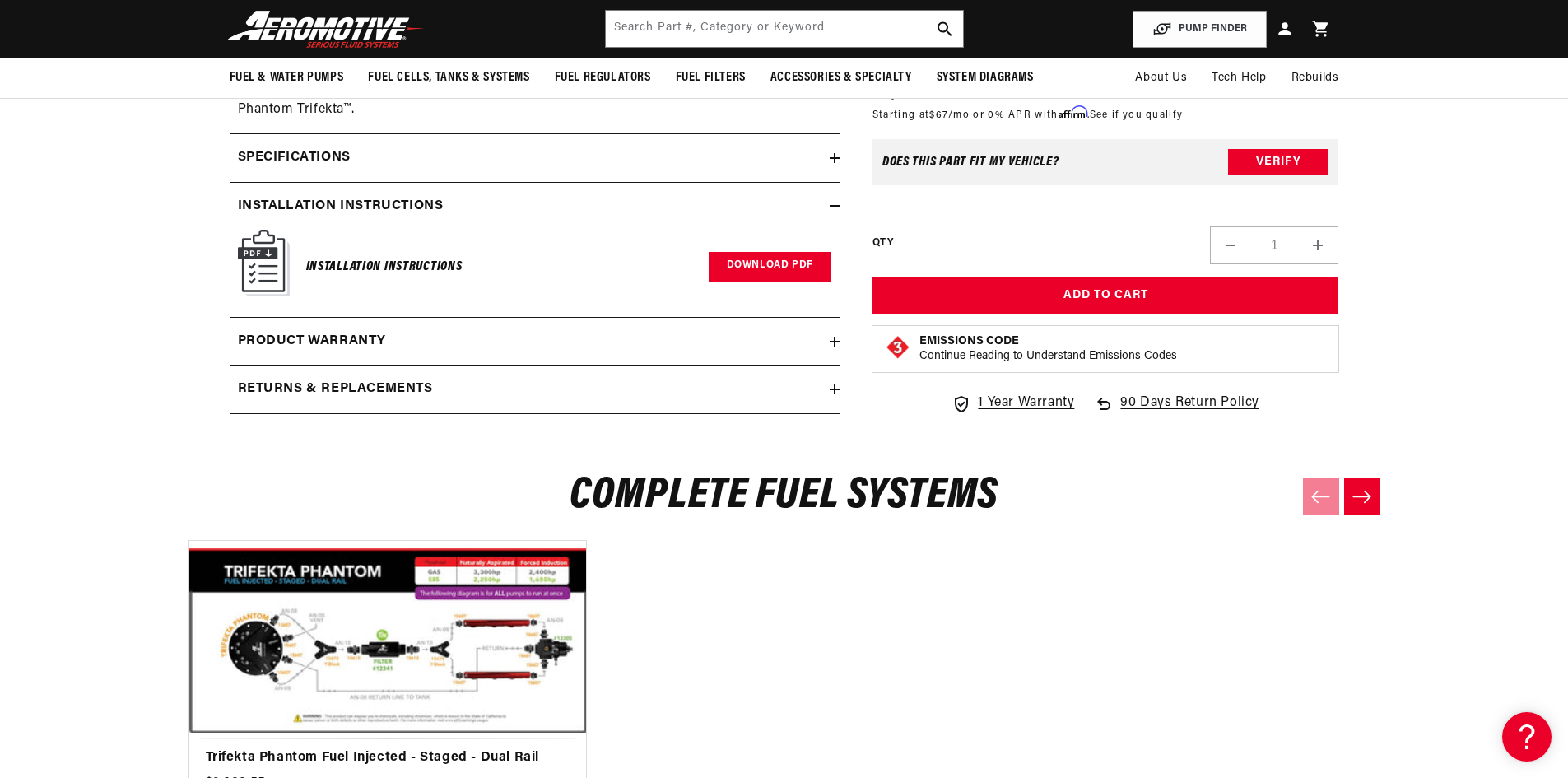
scroll to position [0, 355]
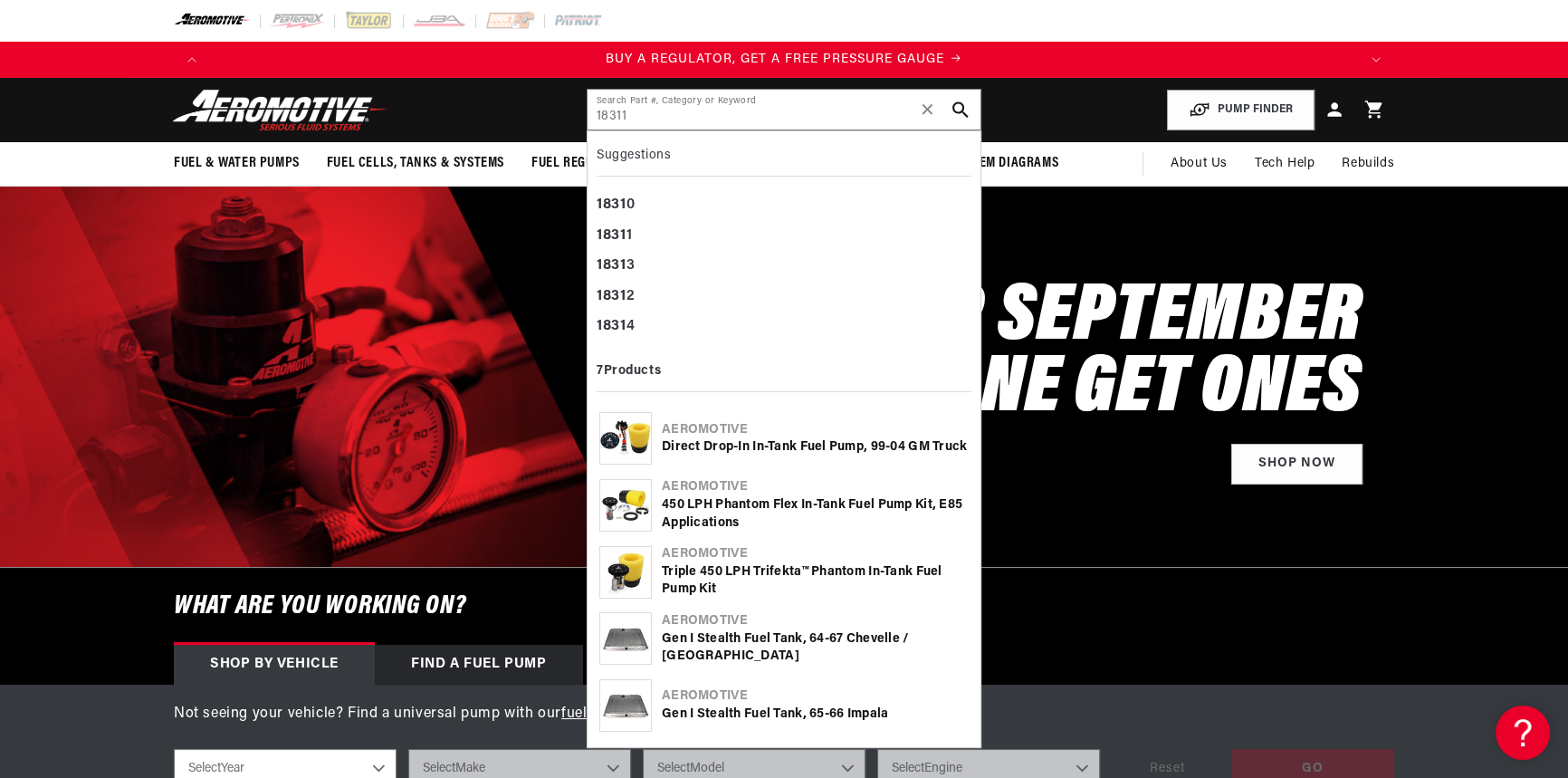
type input "18311"
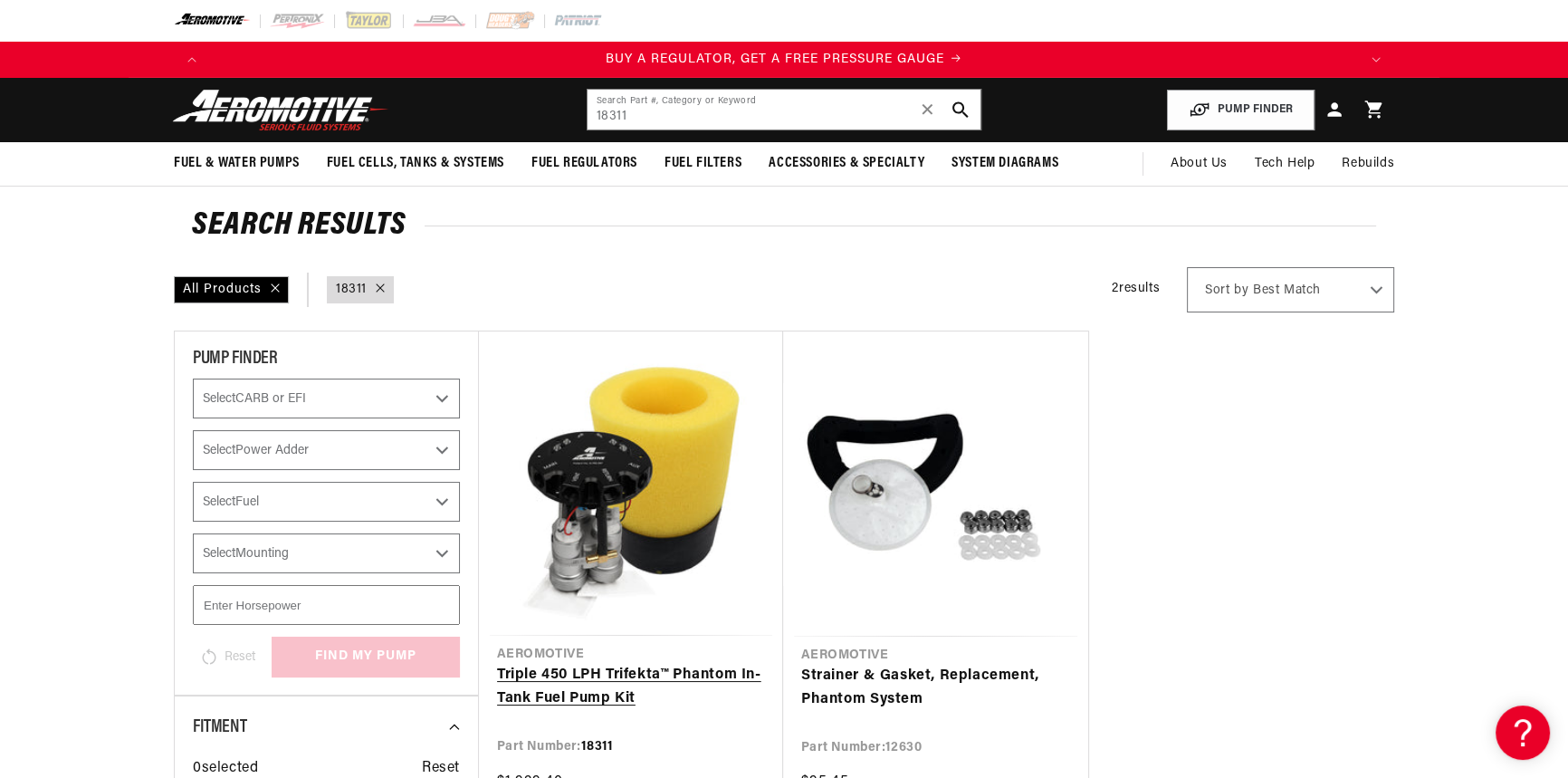
click at [632, 682] on link "Triple 450 LPH Trifekta™ Phantom In-Tank Fuel Pump Kit" at bounding box center [630, 686] width 268 height 46
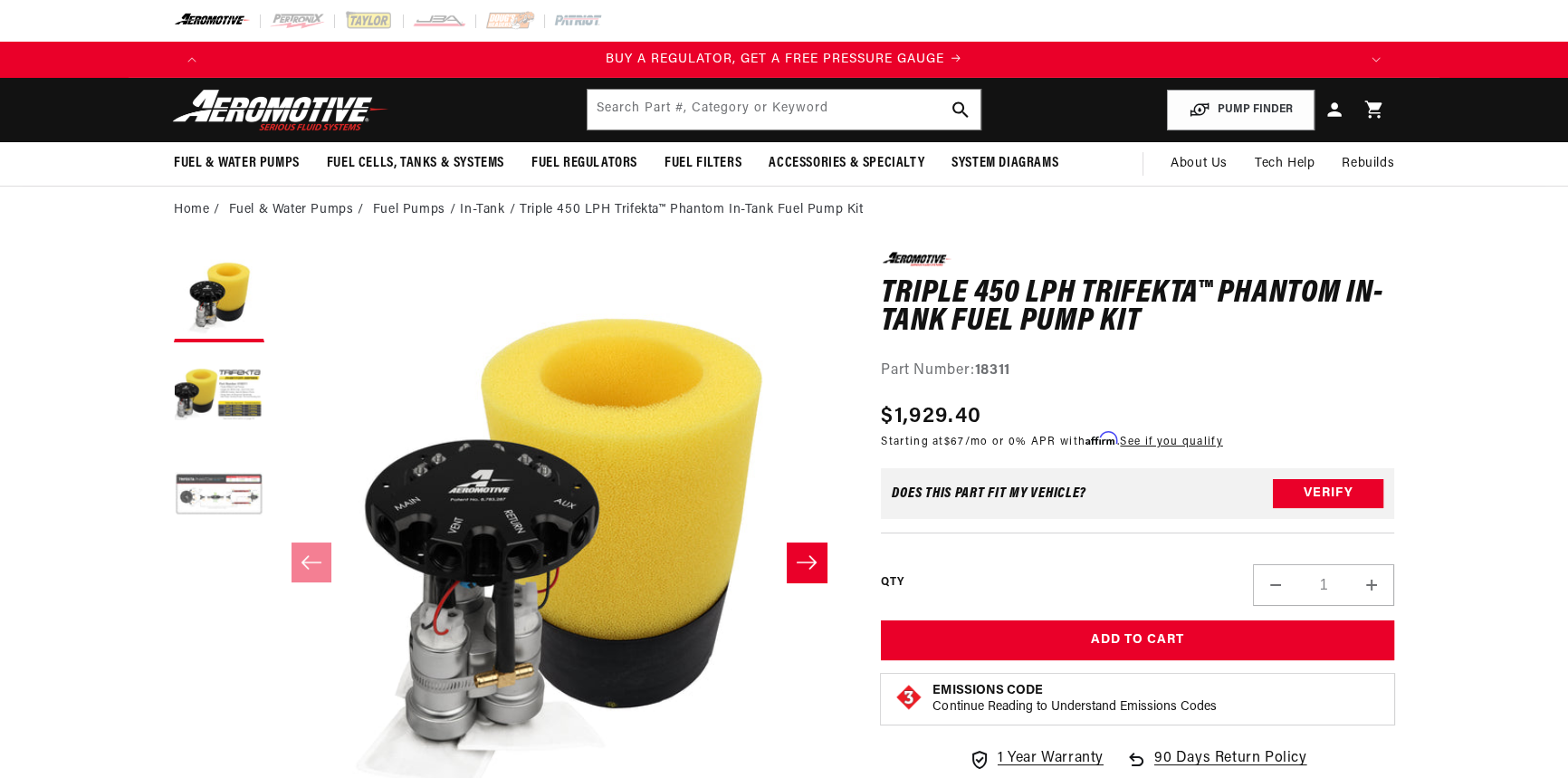
click at [217, 488] on button "Load image 3 in gallery view" at bounding box center [219, 496] width 91 height 91
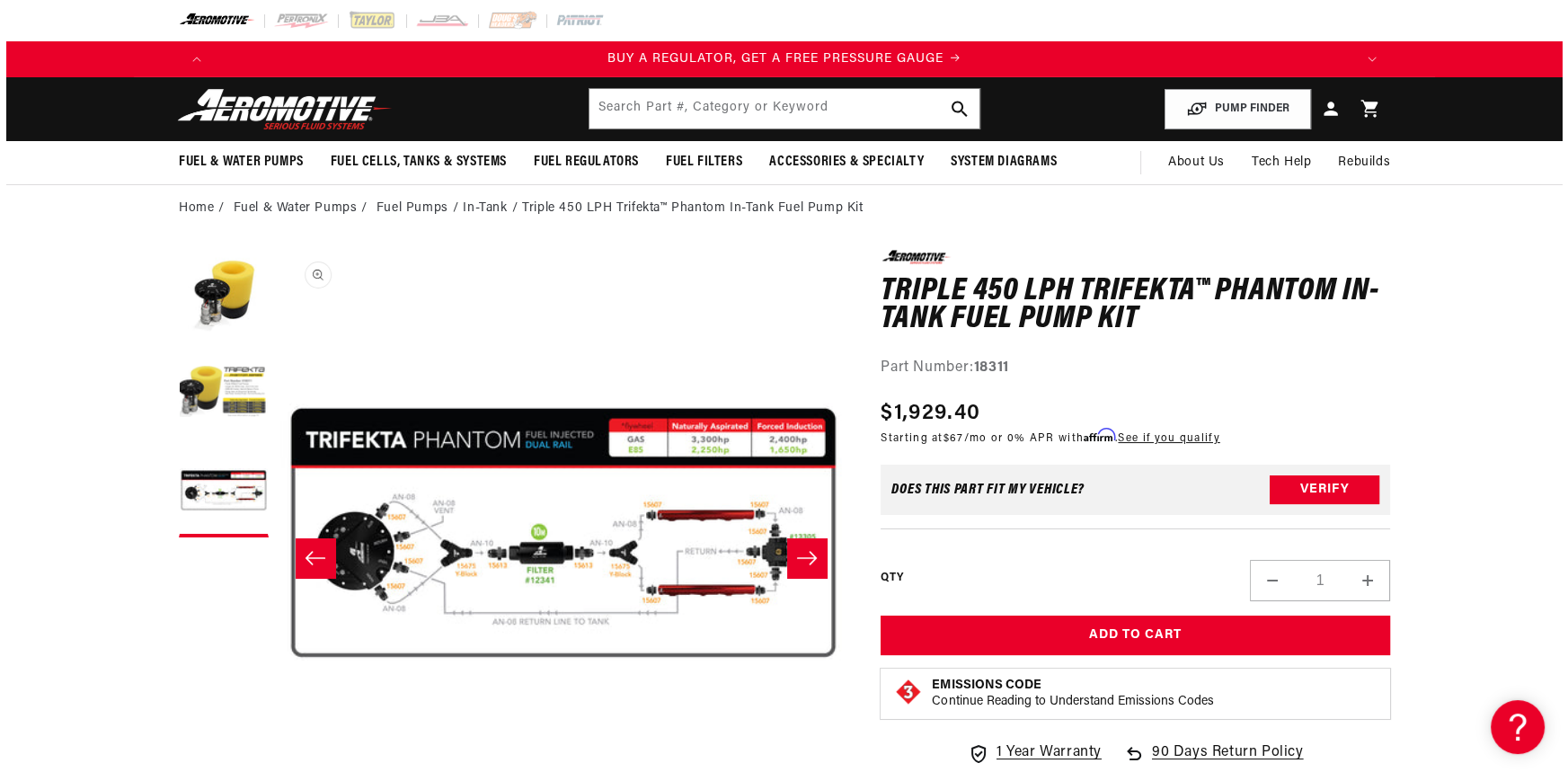
scroll to position [0, 1134]
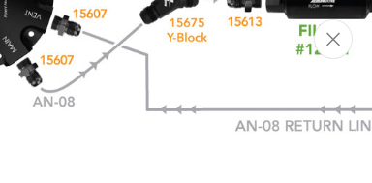
scroll to position [0, 912]
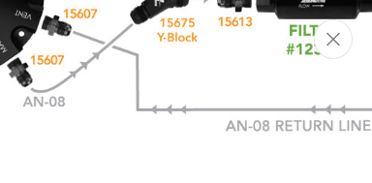
drag, startPoint x: 289, startPoint y: 127, endPoint x: 356, endPoint y: 125, distance: 66.9
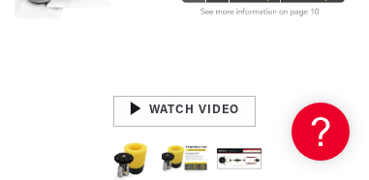
scroll to position [740, 0]
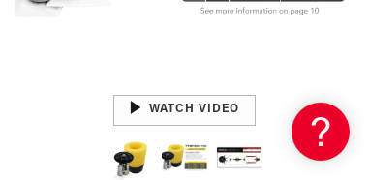
click at [222, 109] on div "02:09" at bounding box center [185, 110] width 260 height 146
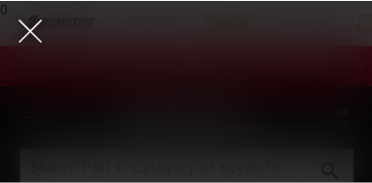
scroll to position [0, 343]
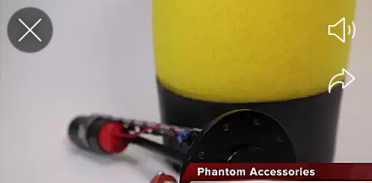
click at [31, 36] on icon "Close the video player" at bounding box center [30, 30] width 43 height 43
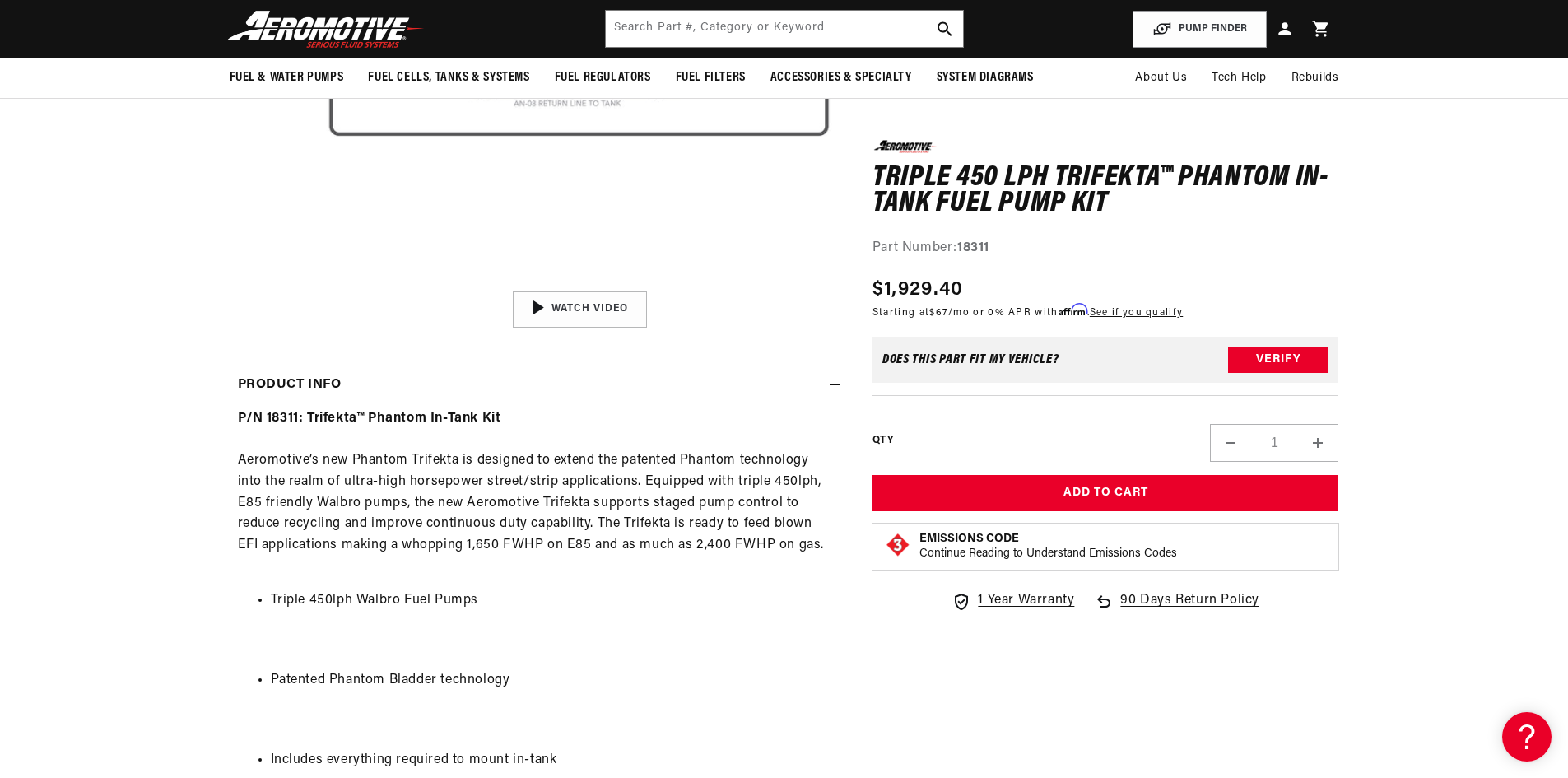
scroll to position [0, 2088]
